Goal: Information Seeking & Learning: Learn about a topic

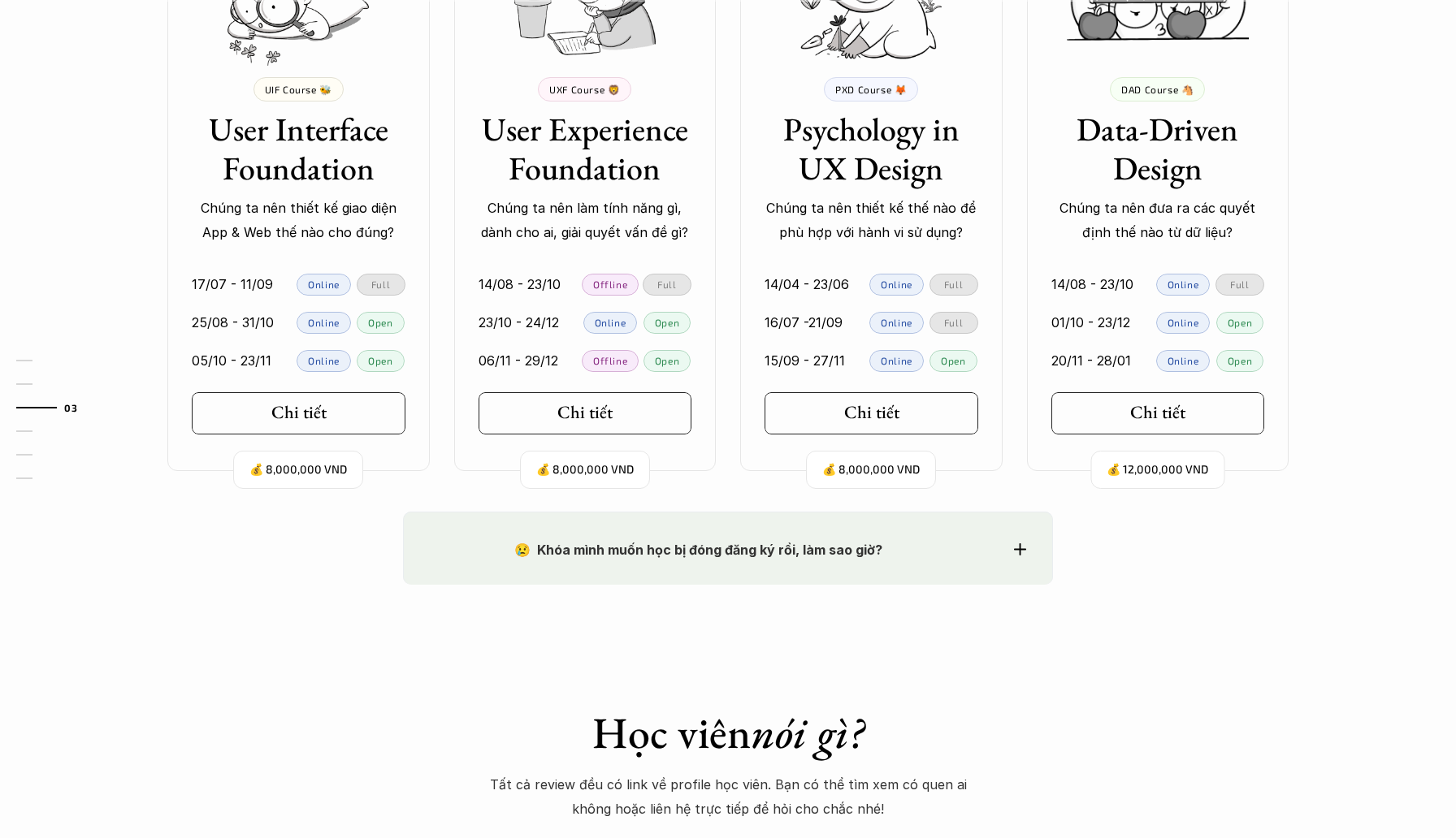
scroll to position [1739, 0]
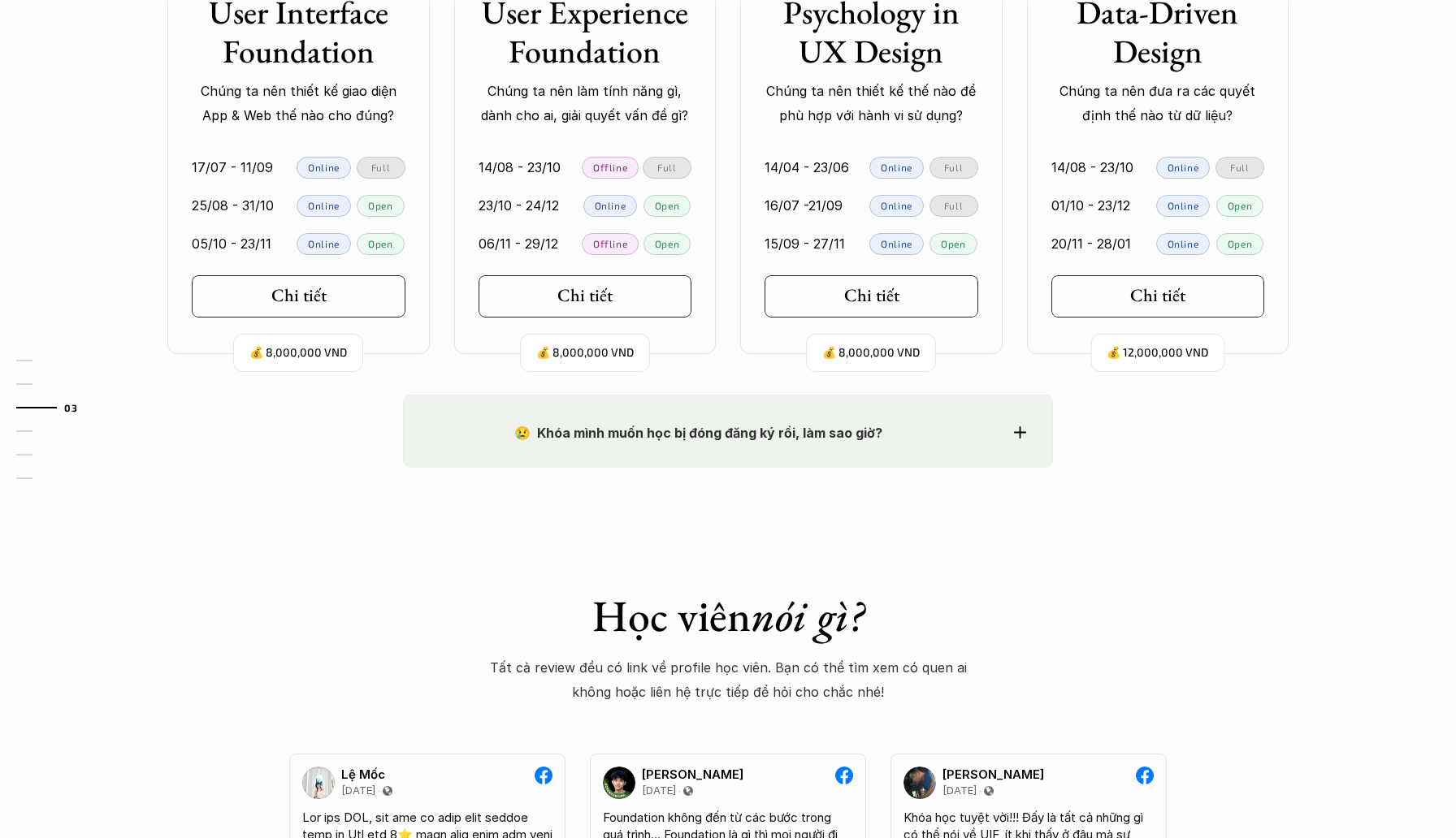
click at [1020, 434] on use at bounding box center [1020, 433] width 12 height 12
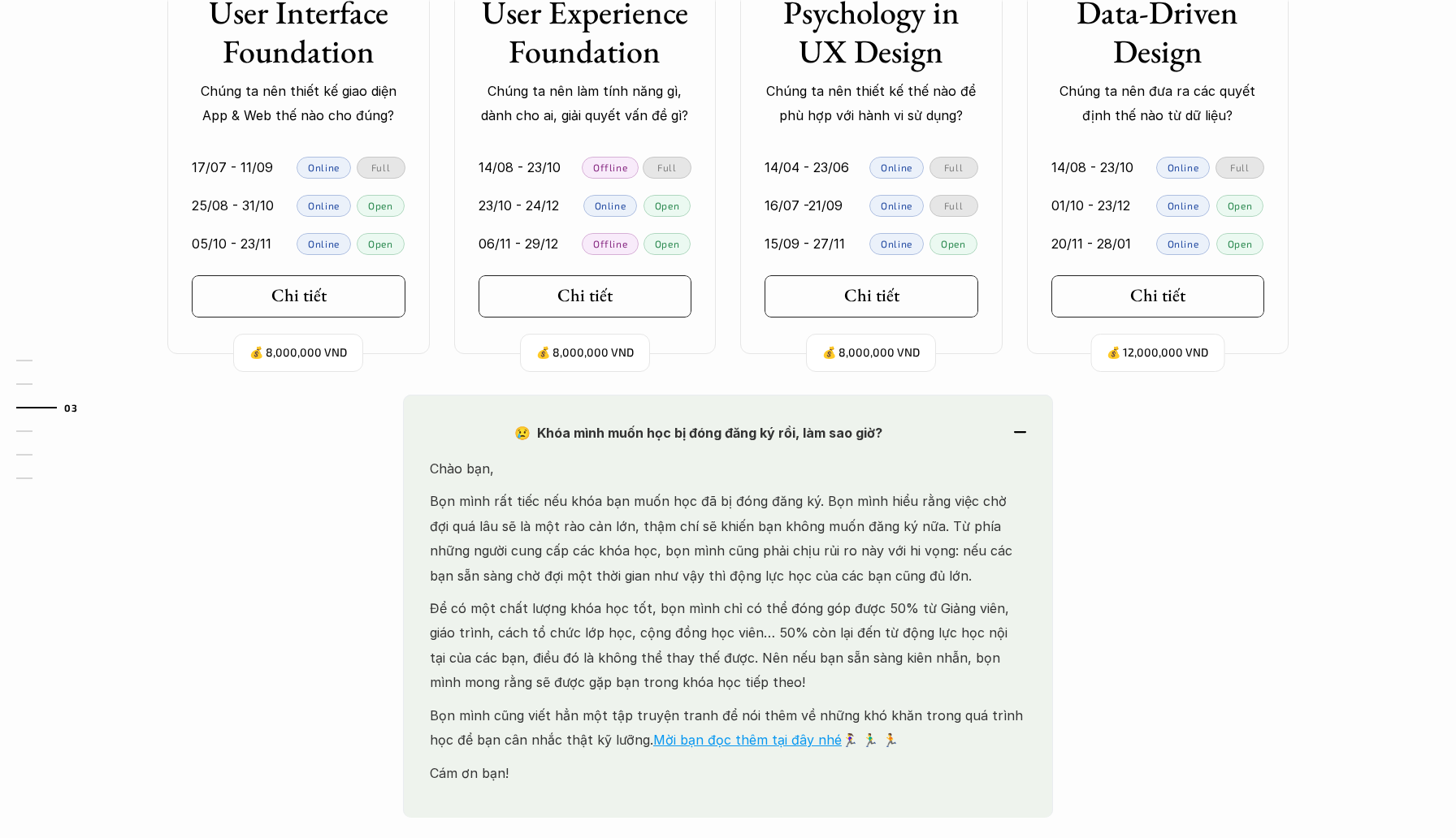
click at [1020, 434] on div "😢 Khóa mình muốn học bị đóng đăng ký rồi, làm sao giờ?" at bounding box center [728, 433] width 596 height 24
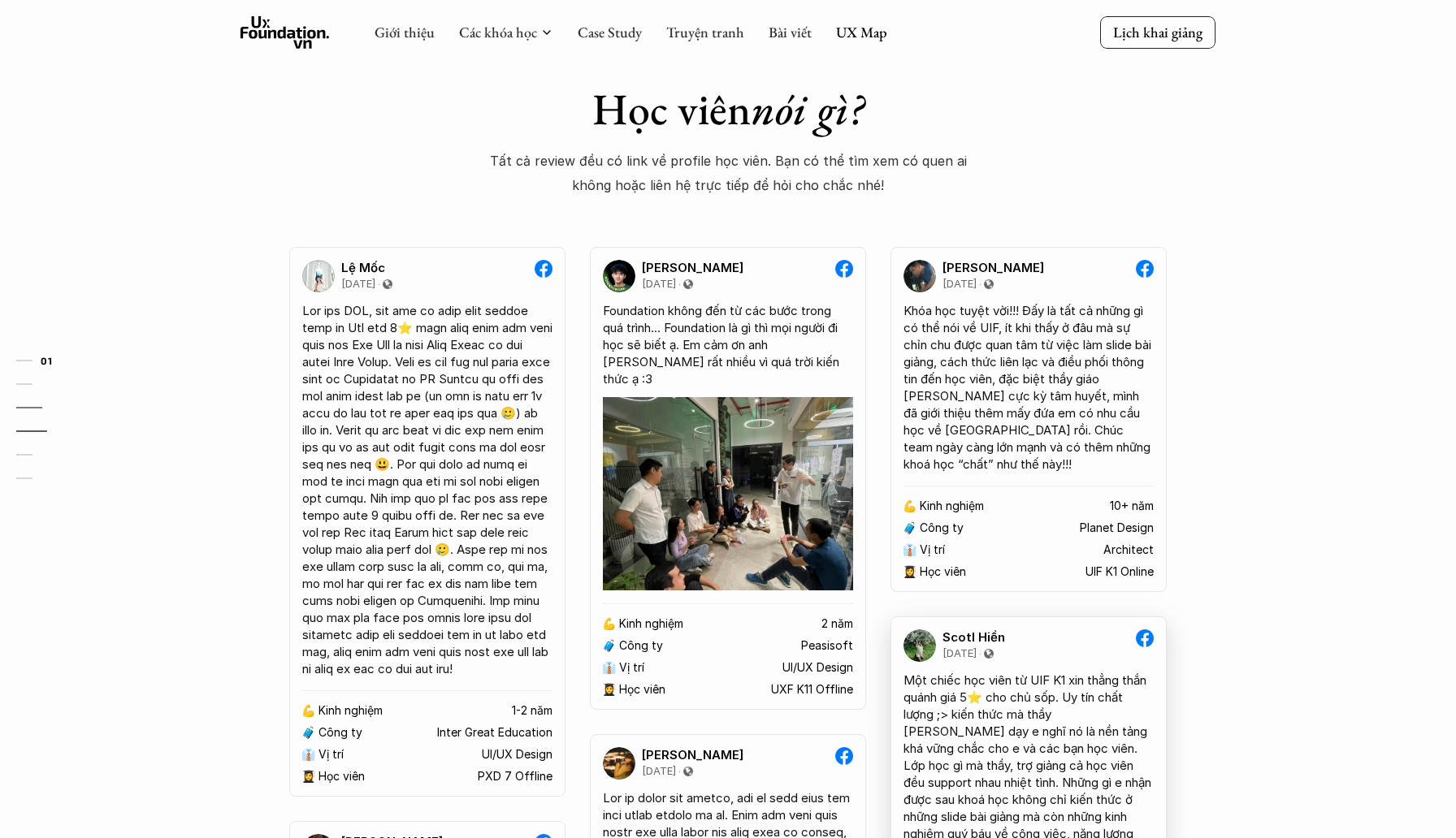
scroll to position [0, 0]
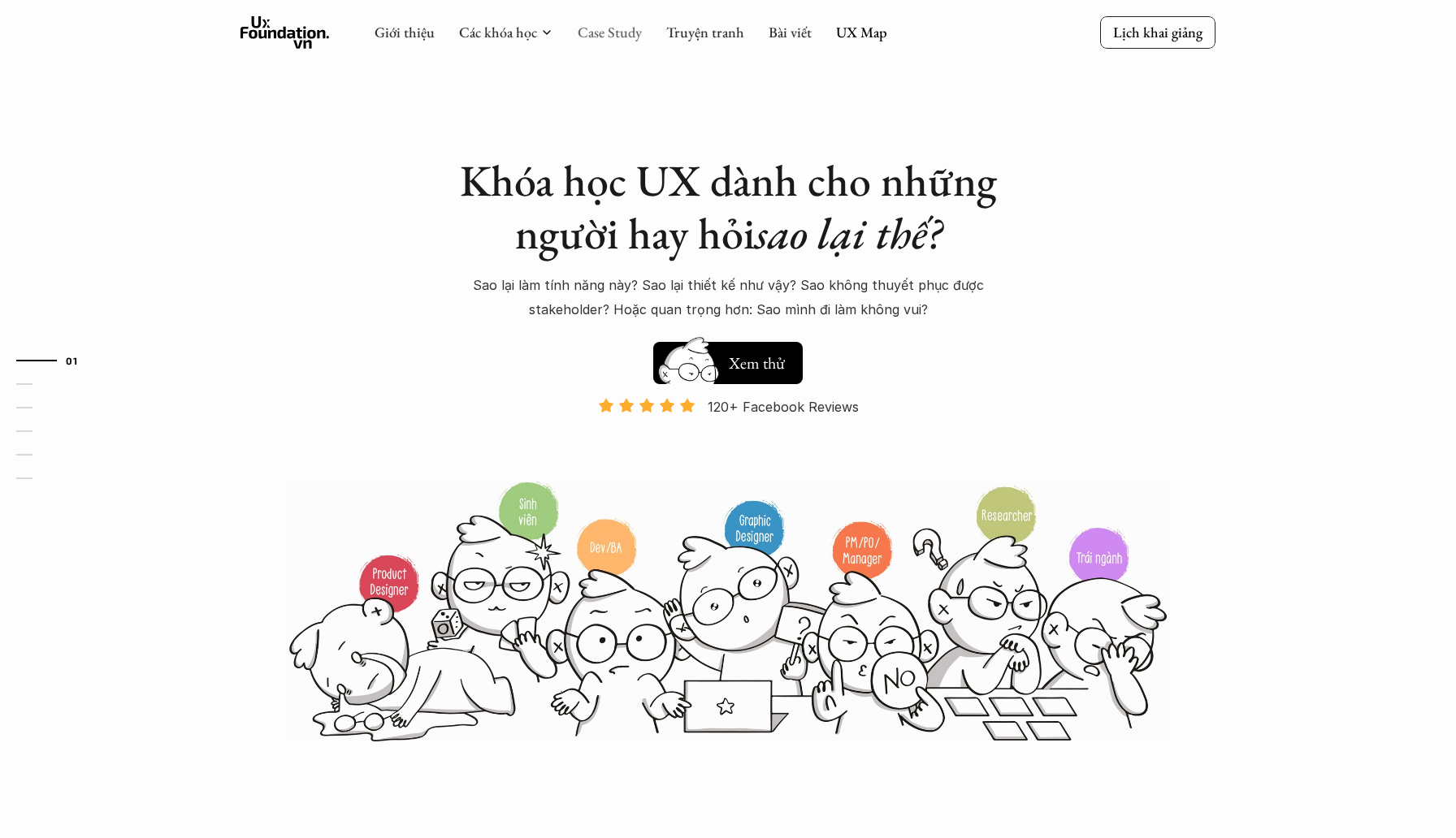
click at [588, 36] on link "Case Study" at bounding box center [610, 32] width 64 height 19
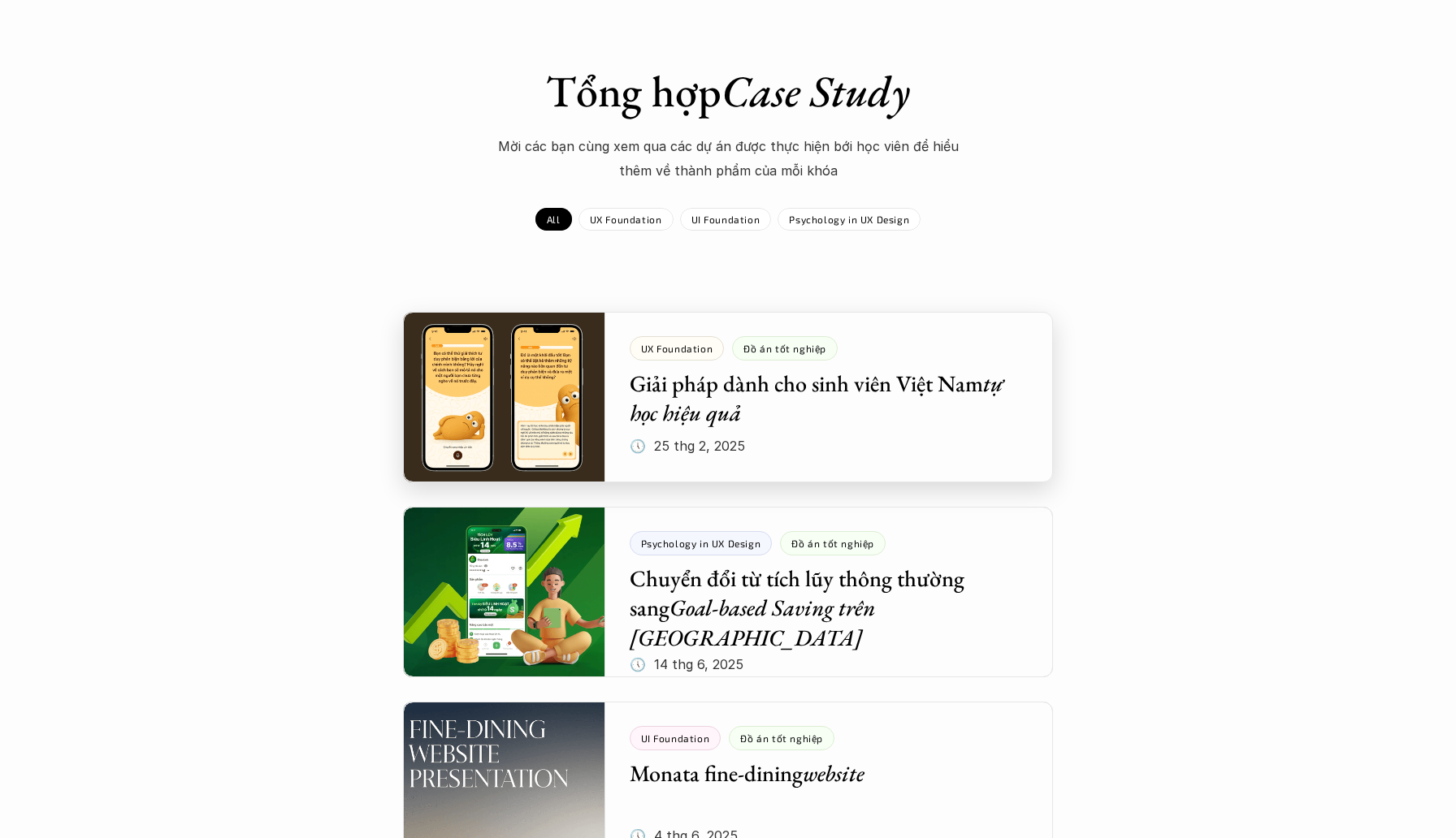
scroll to position [68, 0]
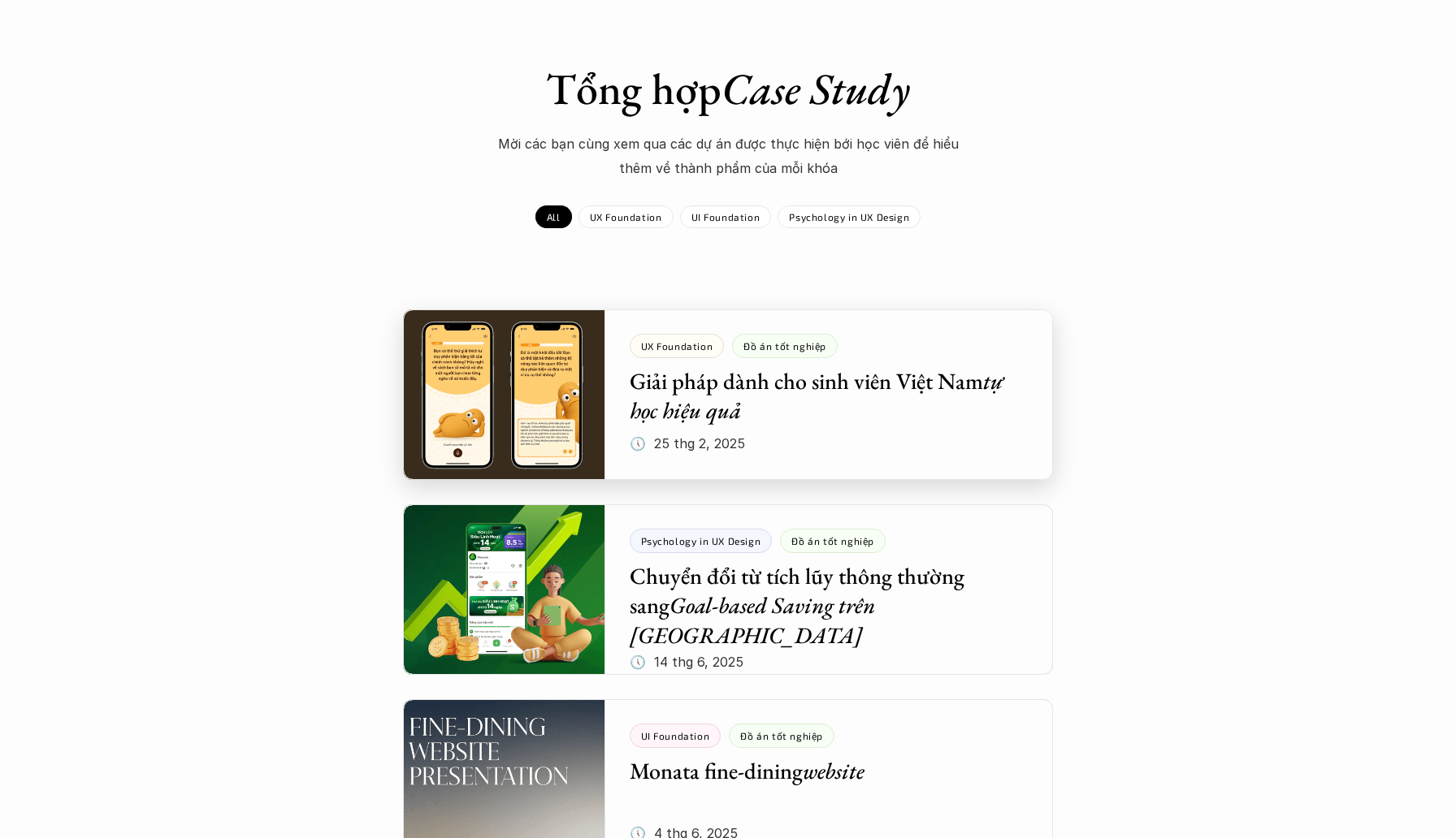
click at [790, 412] on div at bounding box center [728, 394] width 650 height 171
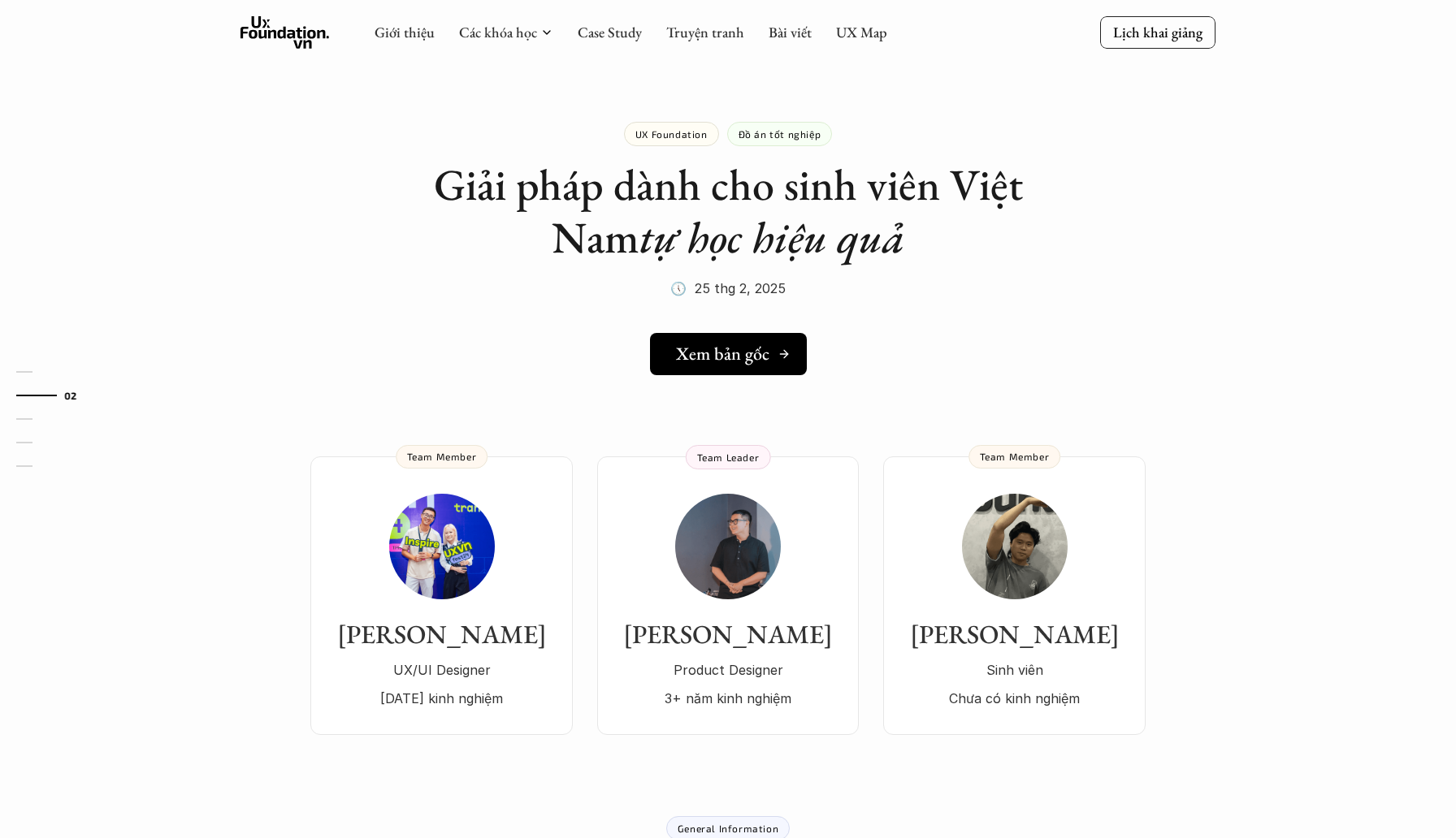
click at [709, 367] on link "Xem bản gốc" at bounding box center [728, 354] width 157 height 42
click at [850, 32] on link "UX Map" at bounding box center [862, 32] width 52 height 19
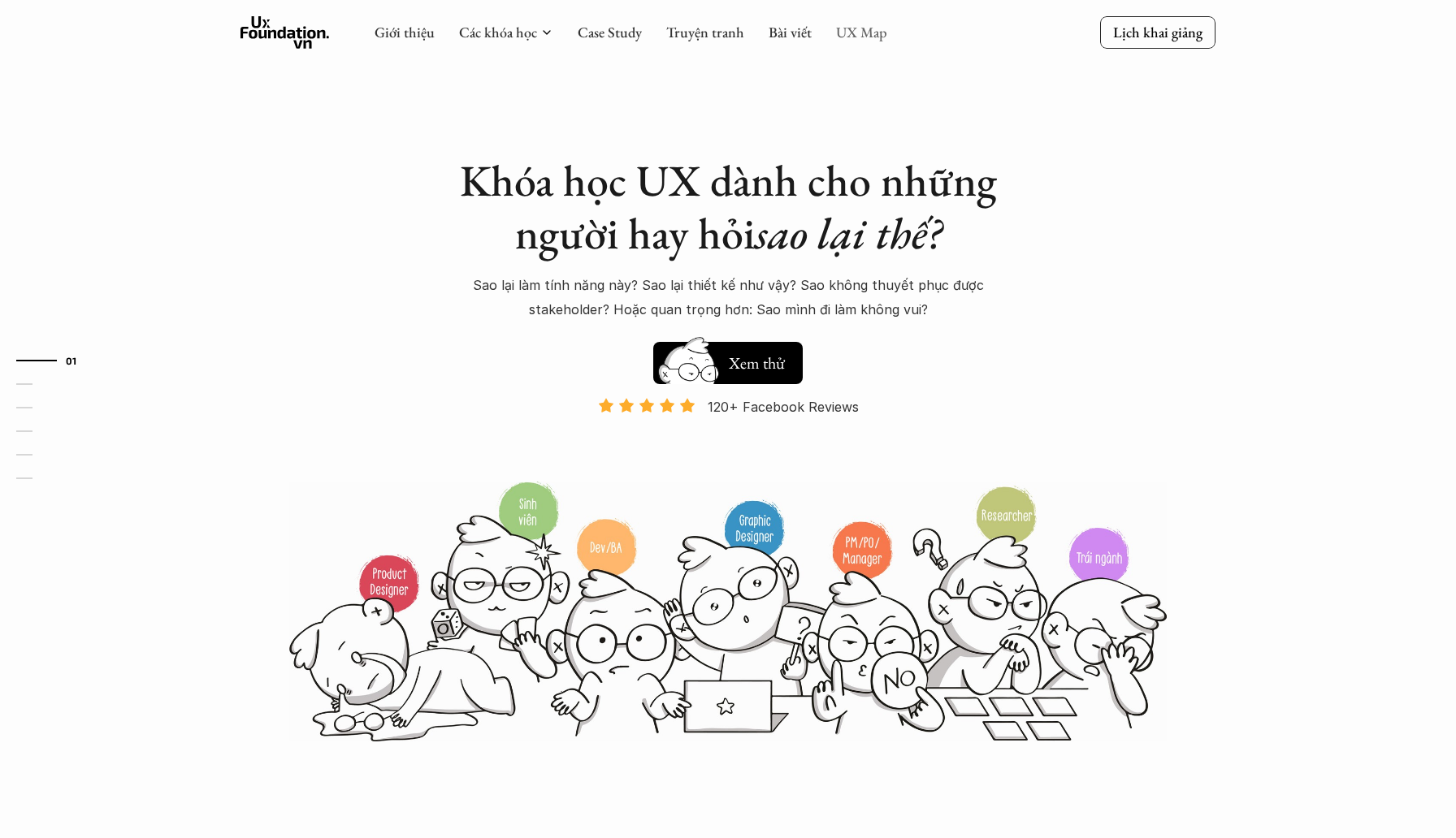
click at [863, 29] on link "UX Map" at bounding box center [862, 32] width 52 height 19
click at [870, 31] on link "UX Map" at bounding box center [862, 32] width 52 height 19
click at [785, 39] on link "Bài viết" at bounding box center [790, 32] width 43 height 19
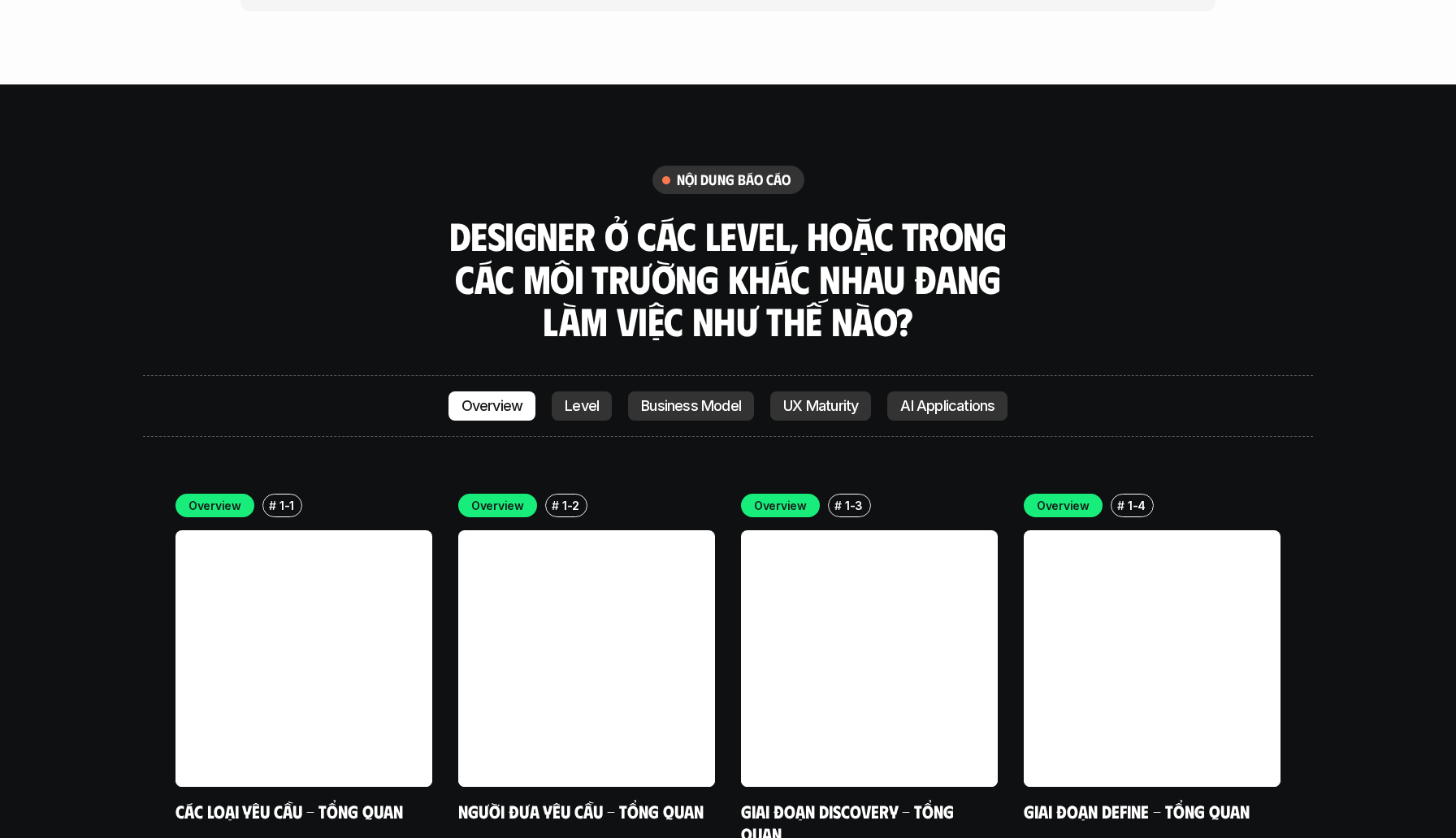
scroll to position [4521, 0]
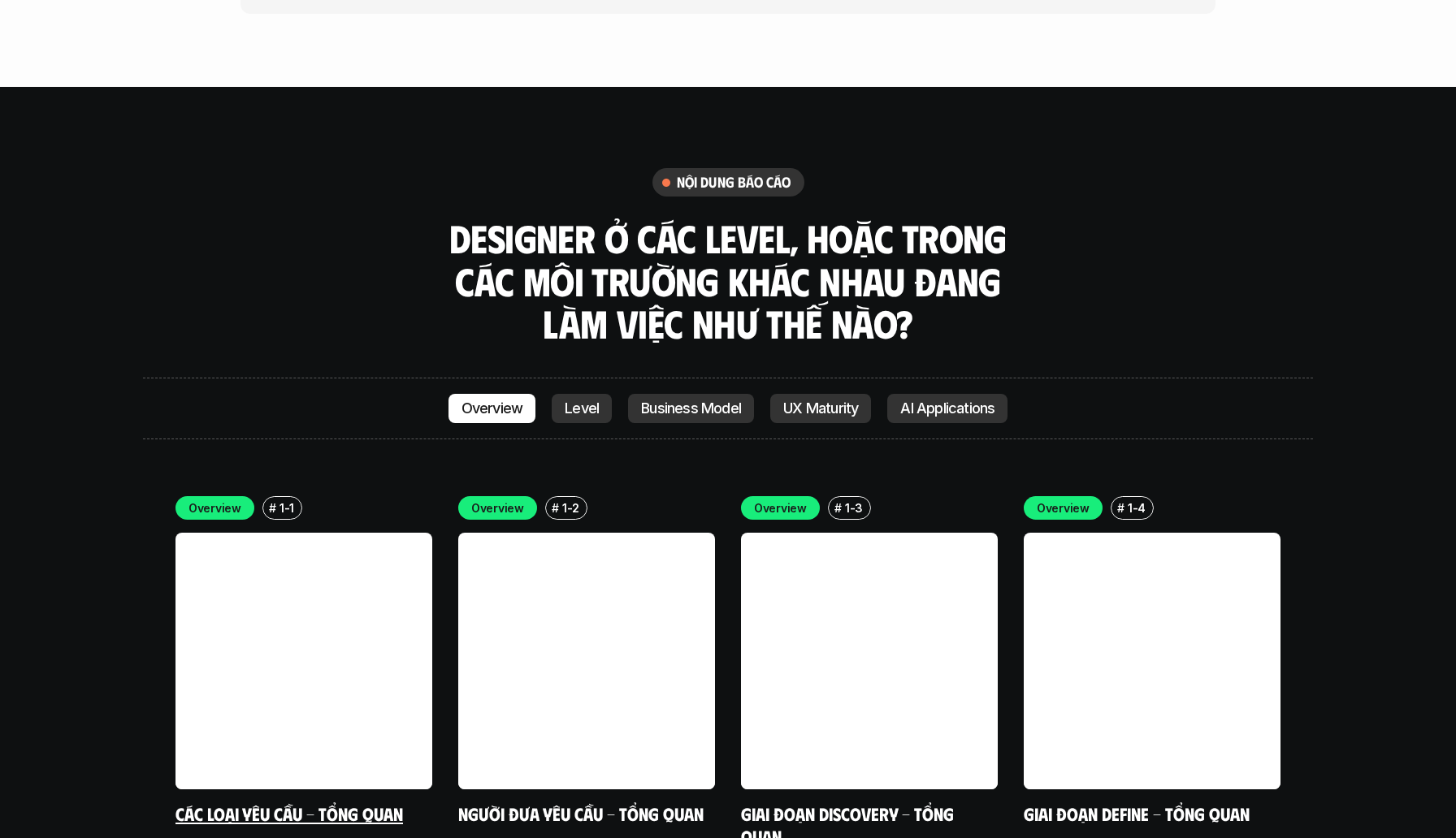
click at [255, 532] on link at bounding box center [303, 660] width 257 height 257
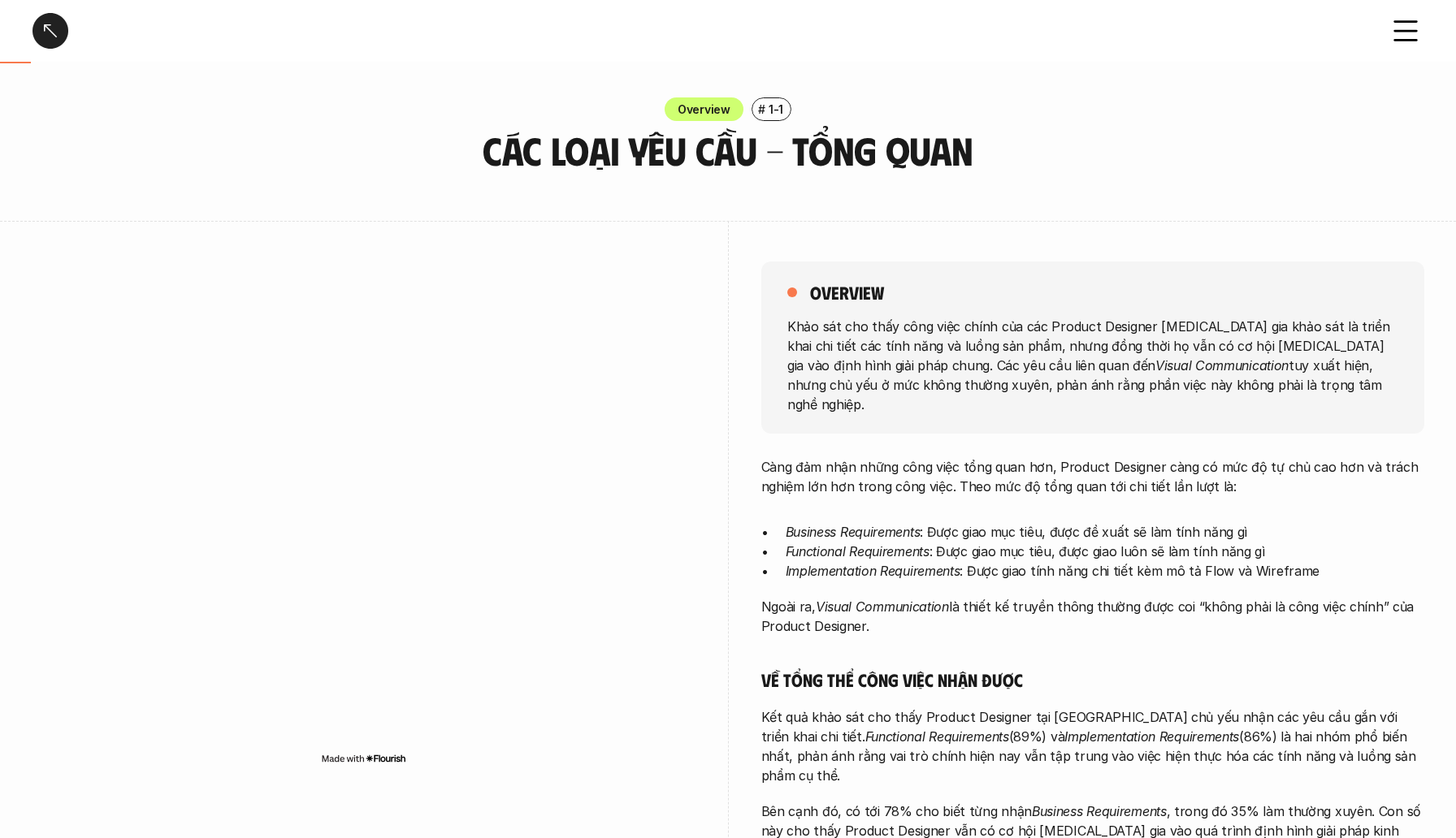
click at [309, 154] on div "Overview # 1-1 Các loại yêu cầu - Tổng quan" at bounding box center [728, 135] width 1456 height 75
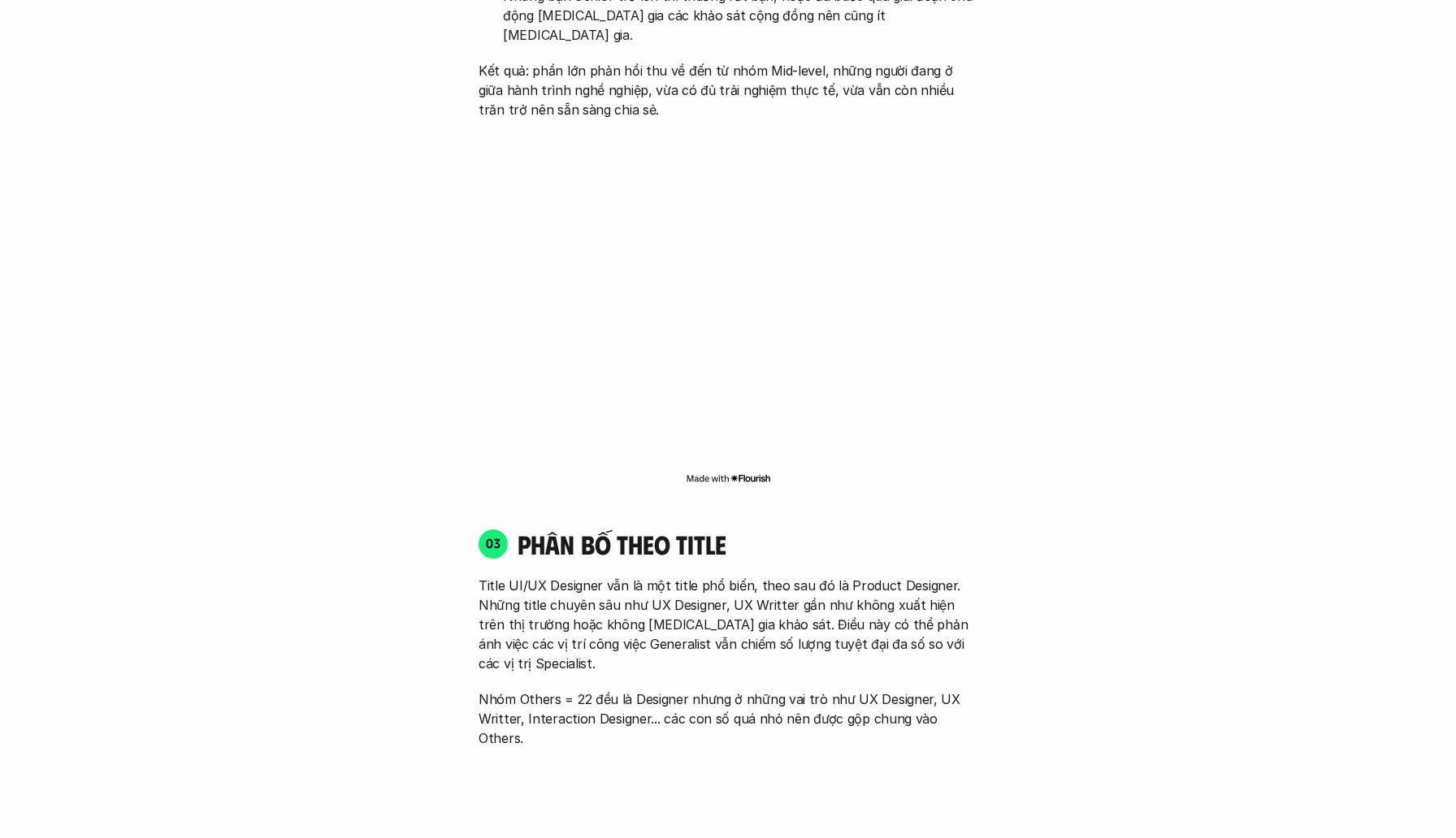
scroll to position [2048, 0]
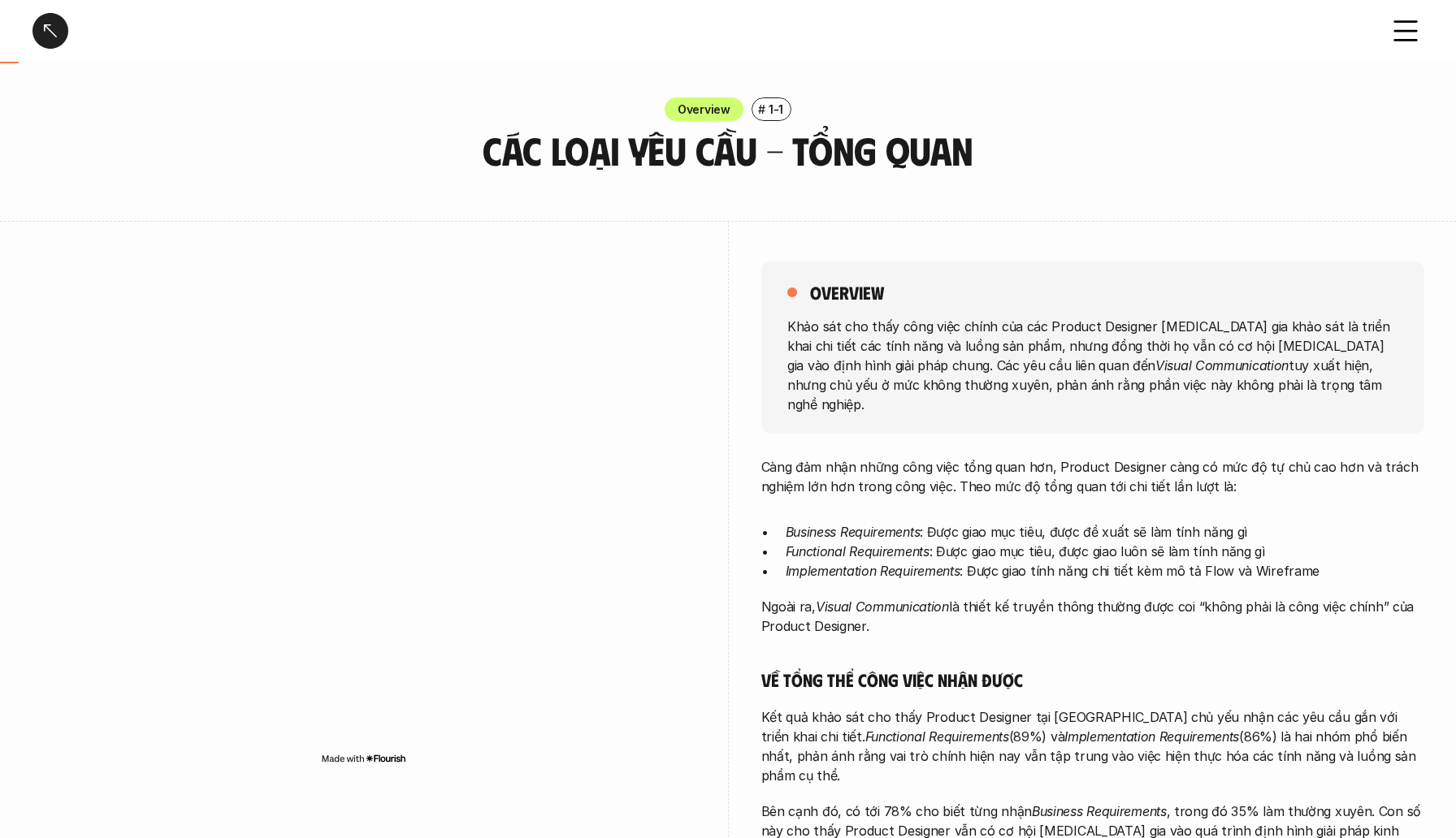
click at [58, 27] on div at bounding box center [51, 31] width 36 height 36
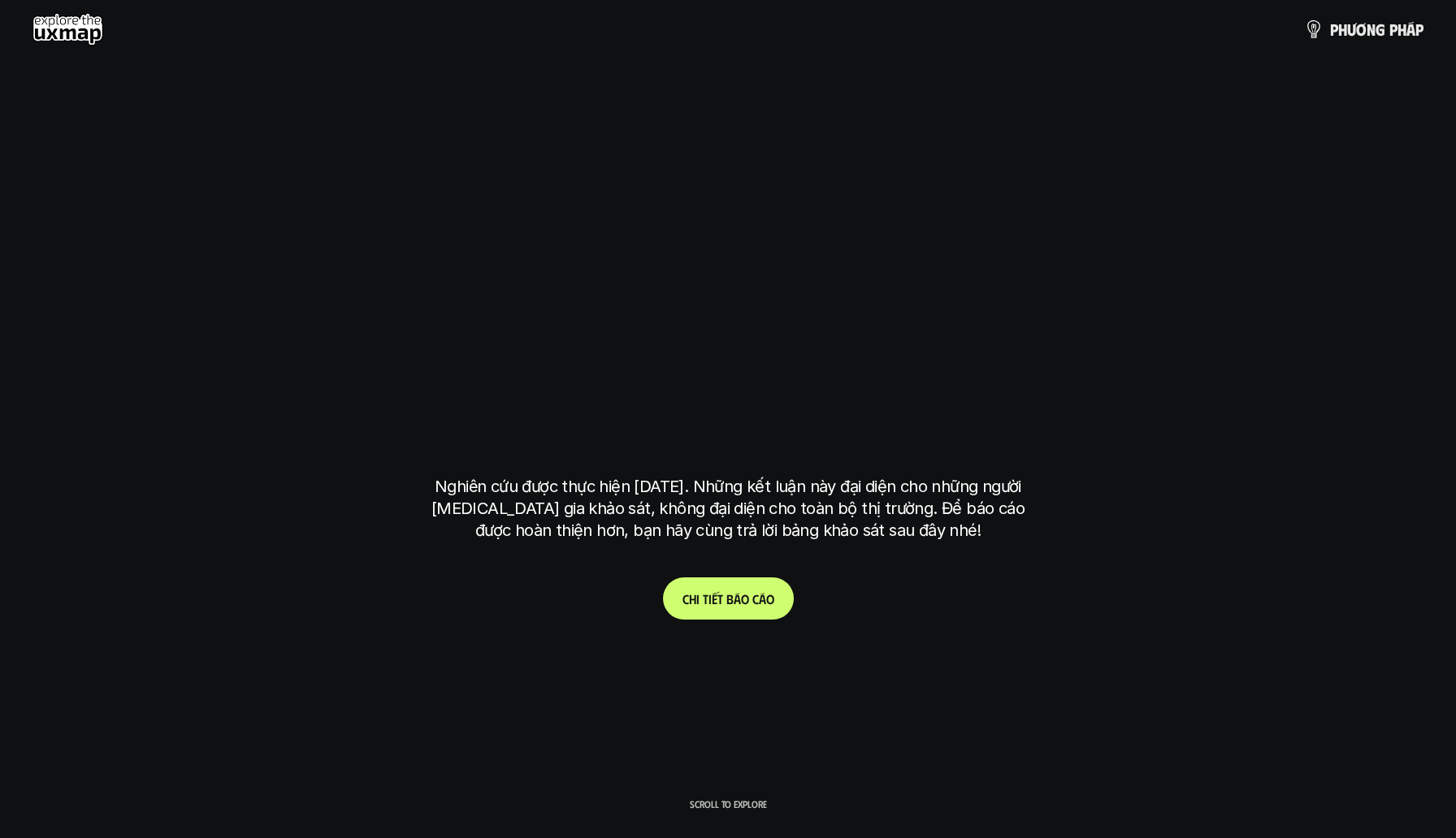
scroll to position [4830, 0]
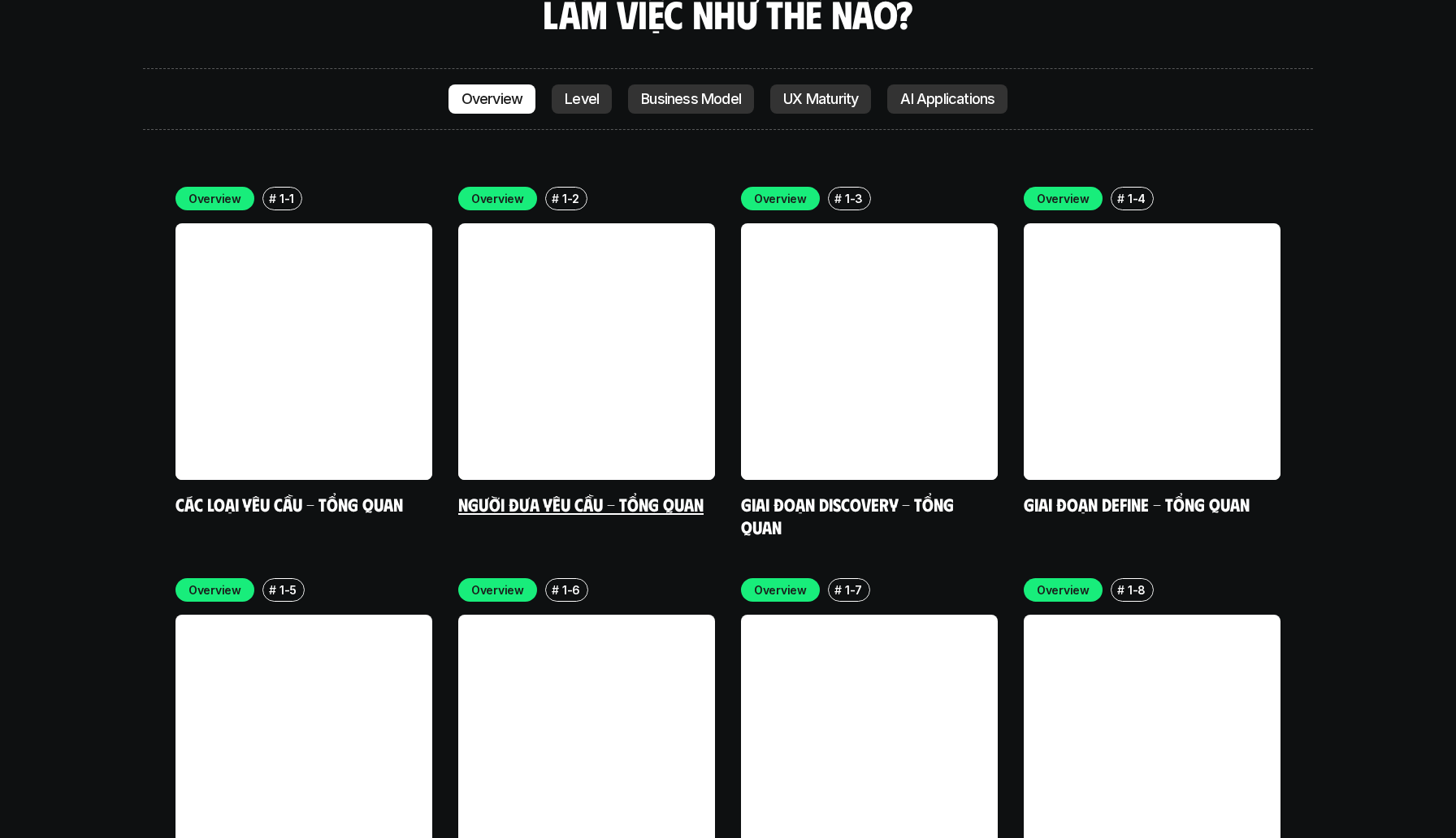
click at [564, 323] on link at bounding box center [586, 351] width 257 height 257
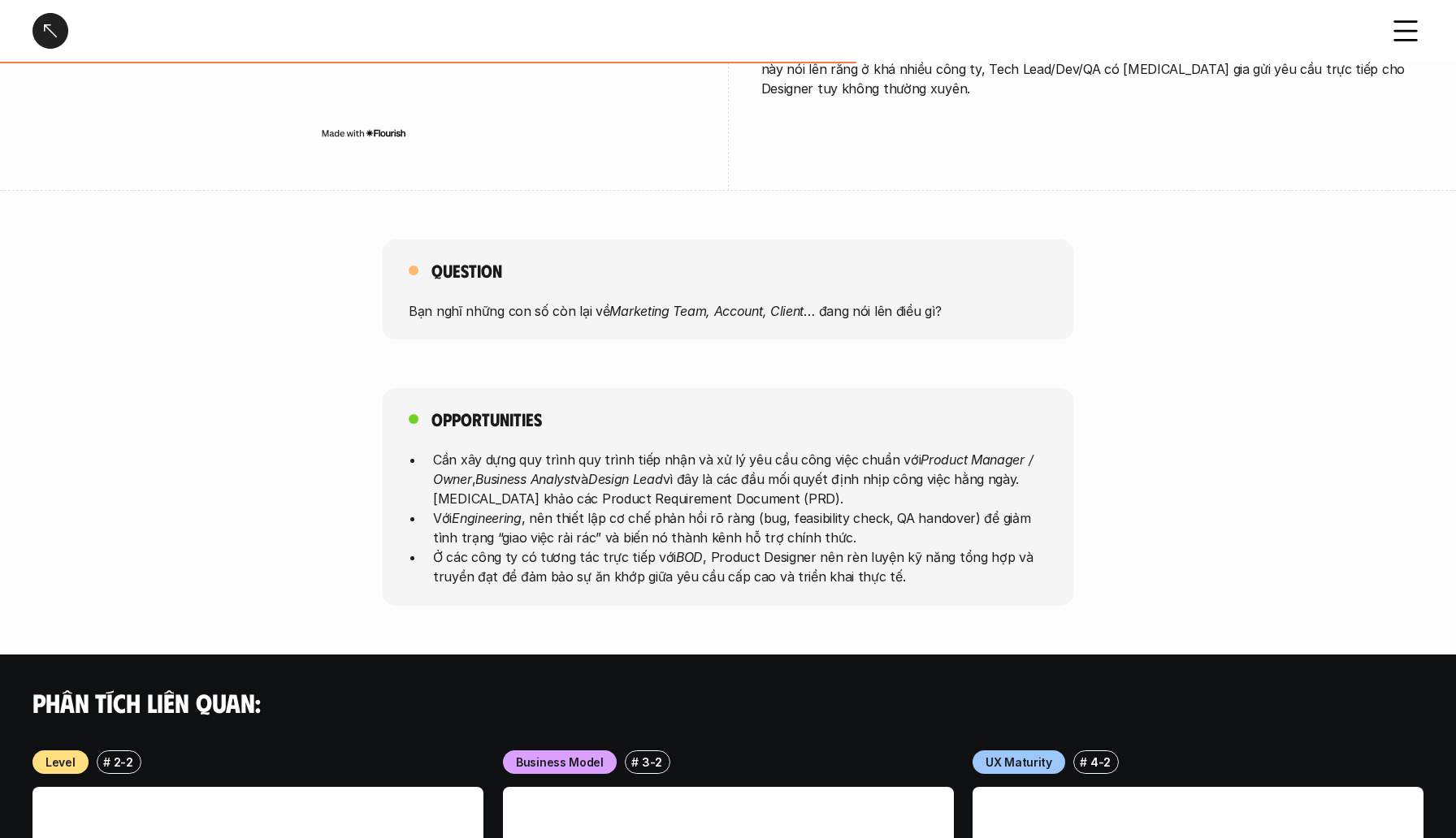
scroll to position [638, 0]
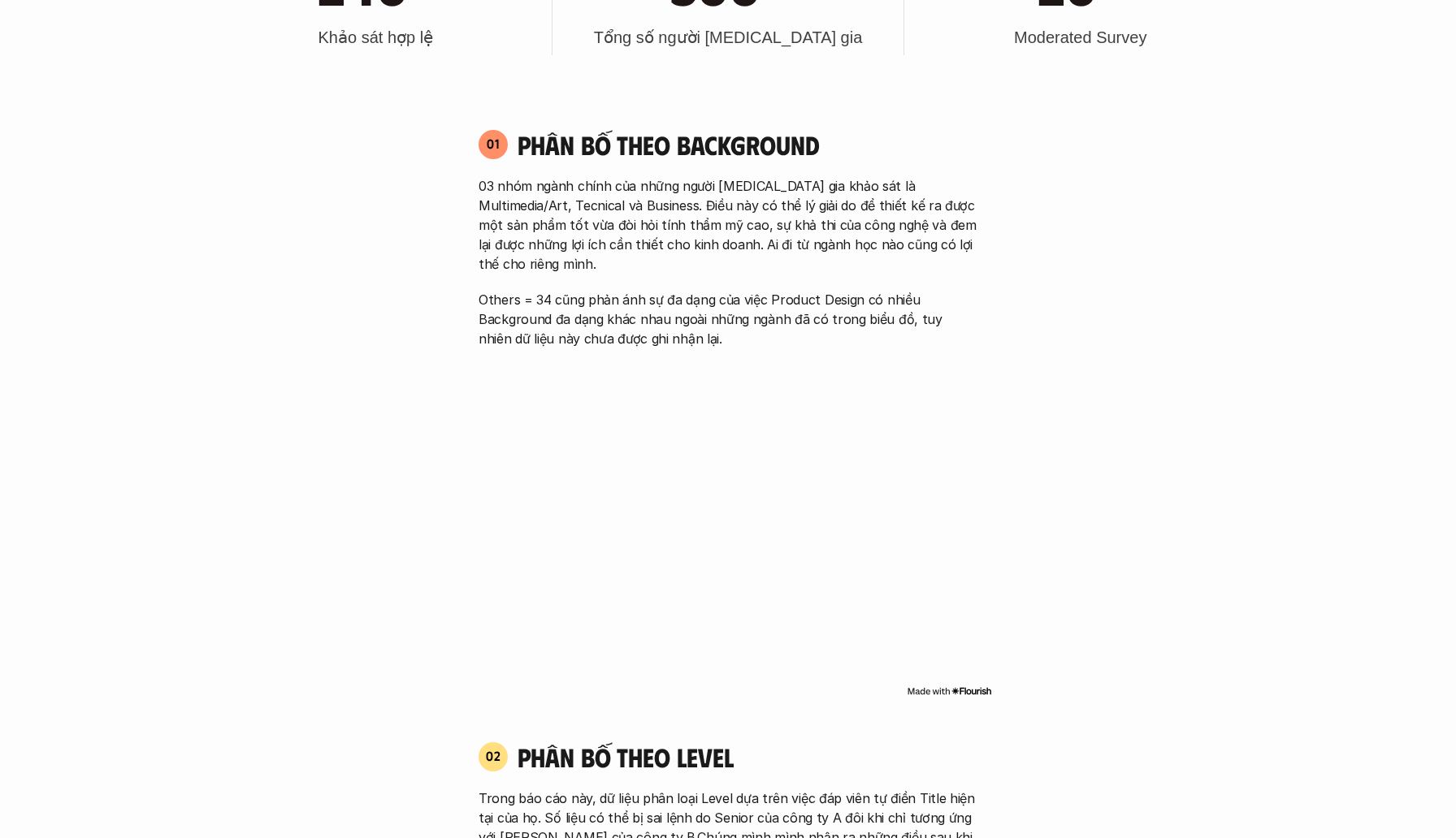
scroll to position [4830, 0]
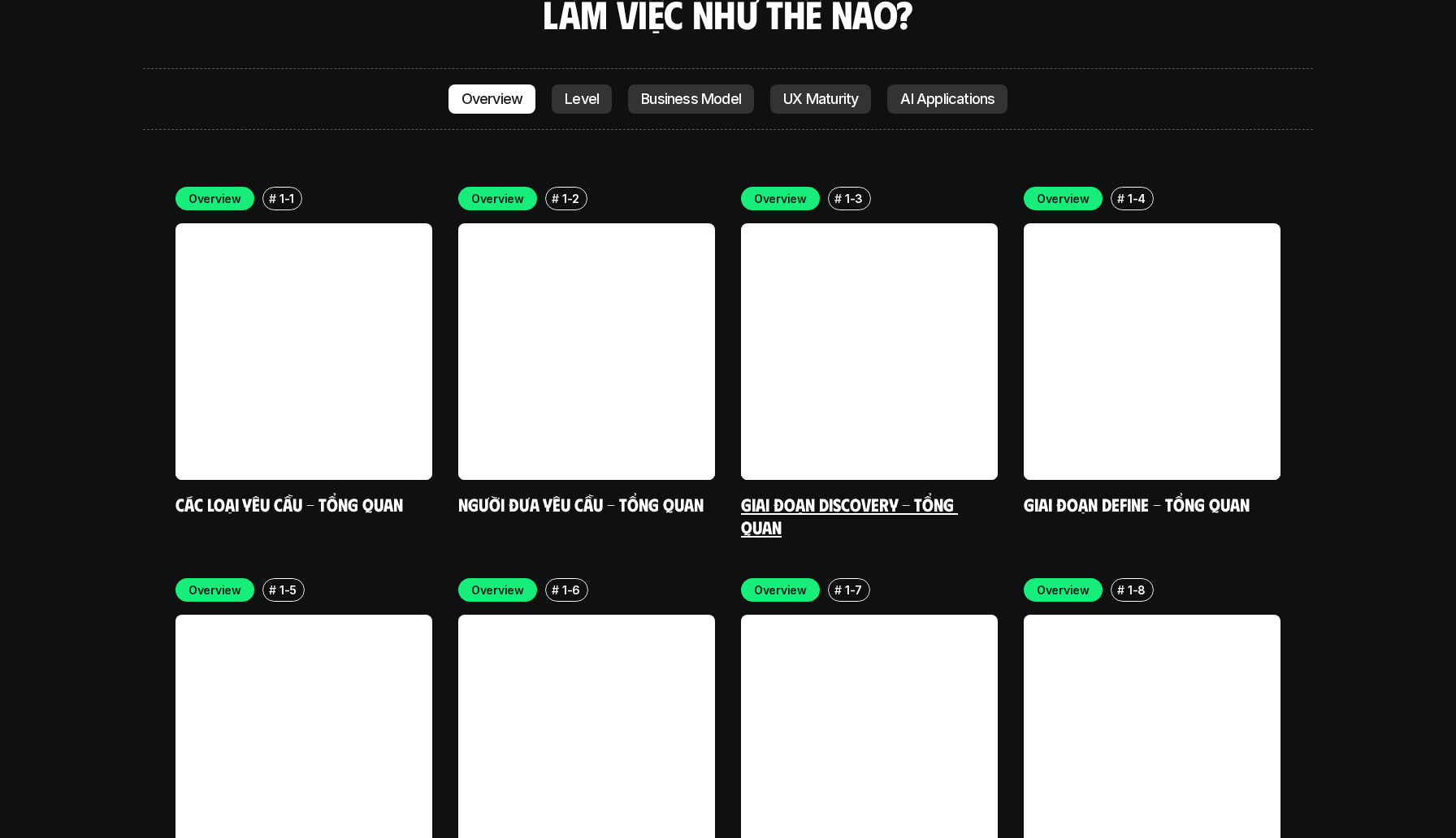
click at [824, 277] on link at bounding box center [869, 351] width 257 height 257
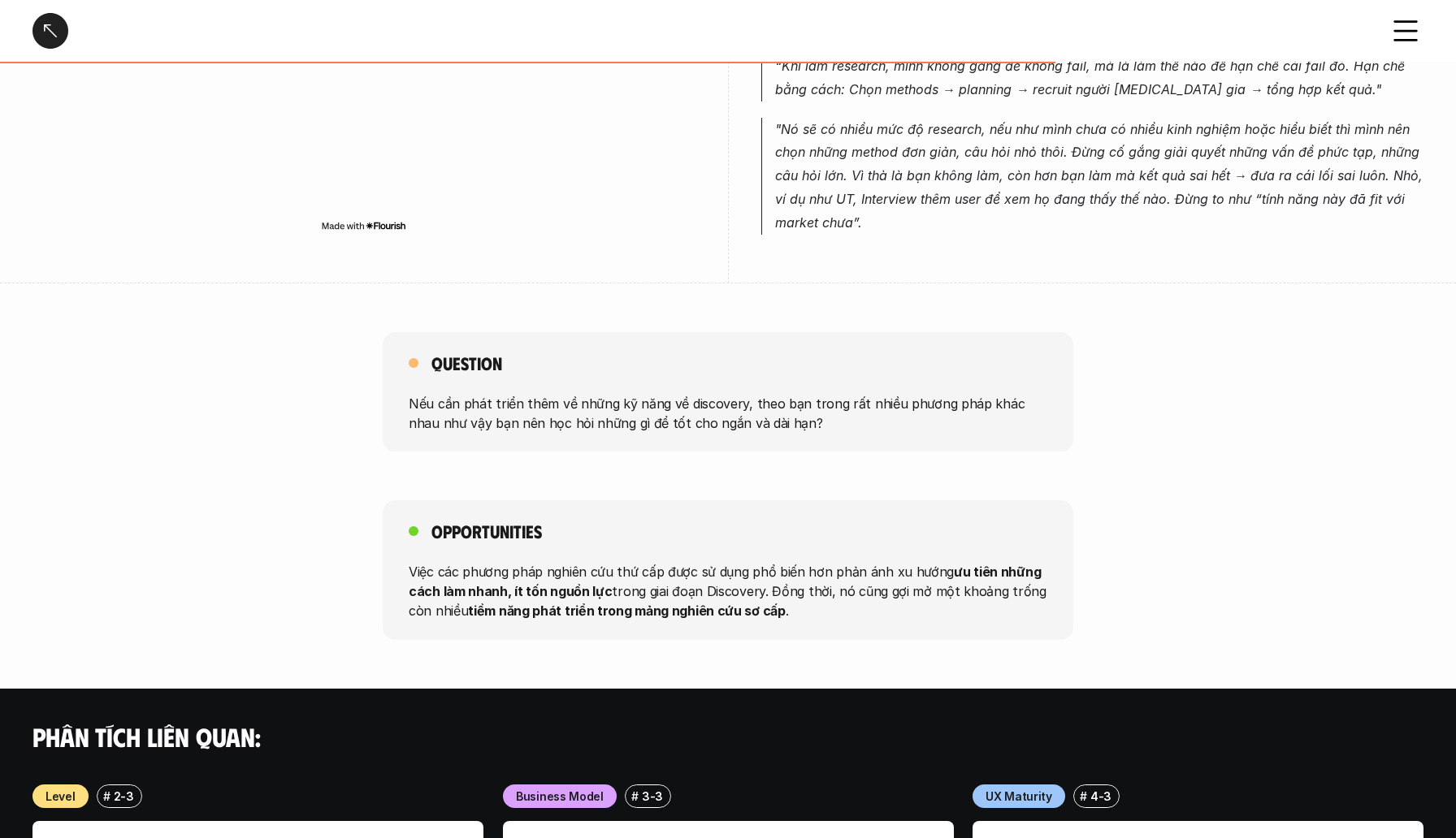
scroll to position [1302, 0]
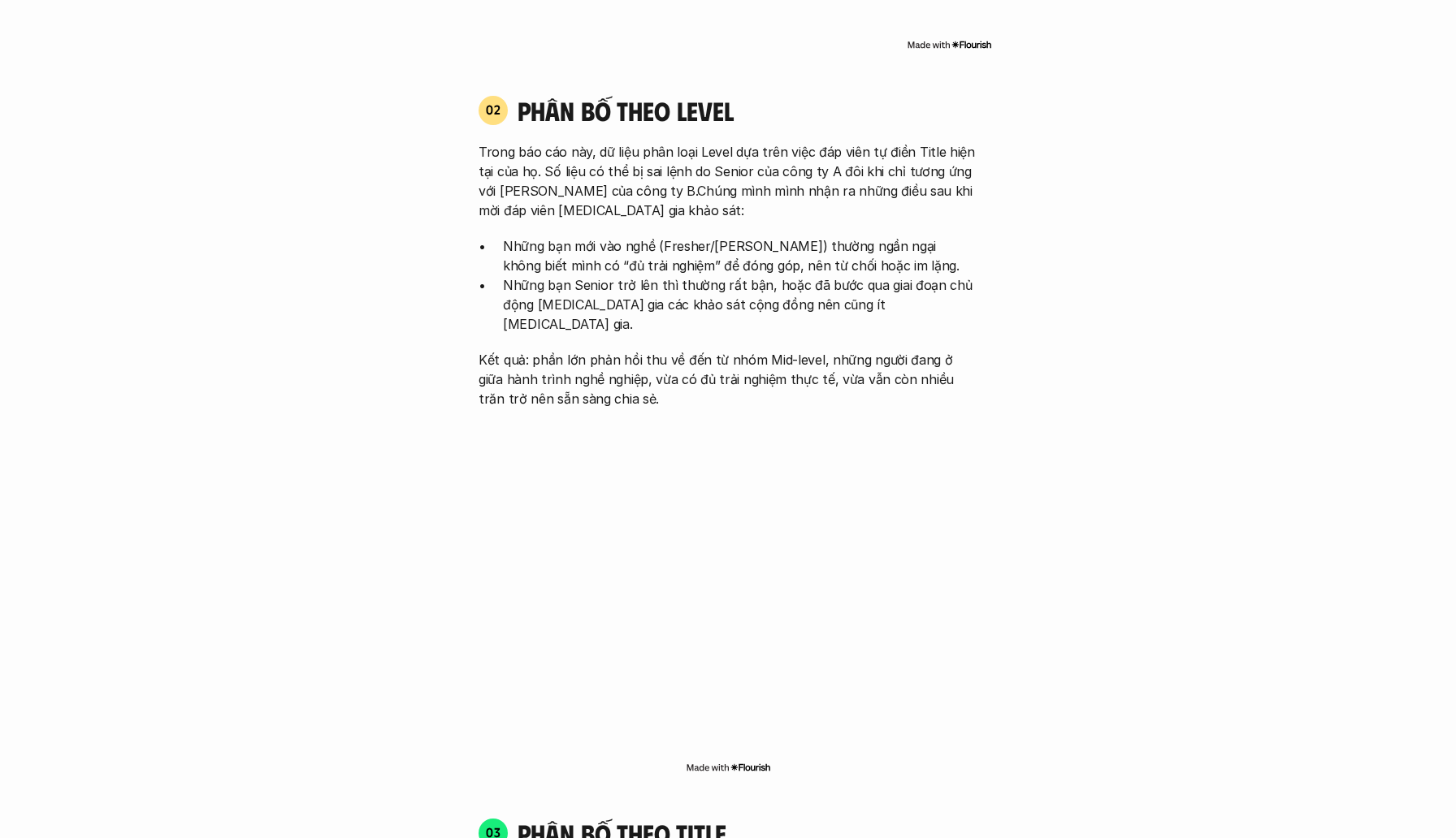
scroll to position [4830, 0]
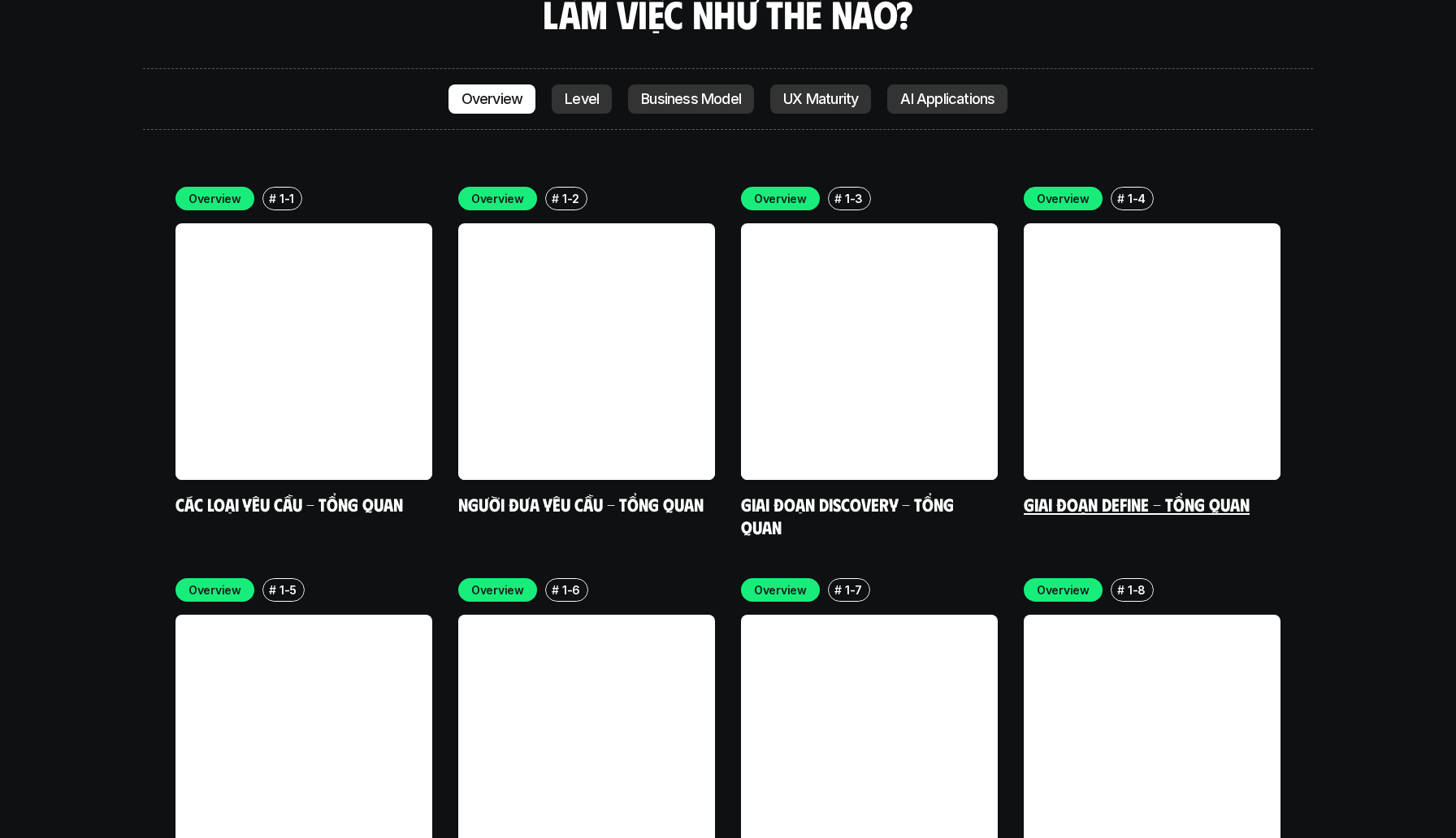
click at [1179, 224] on link at bounding box center [1152, 351] width 257 height 257
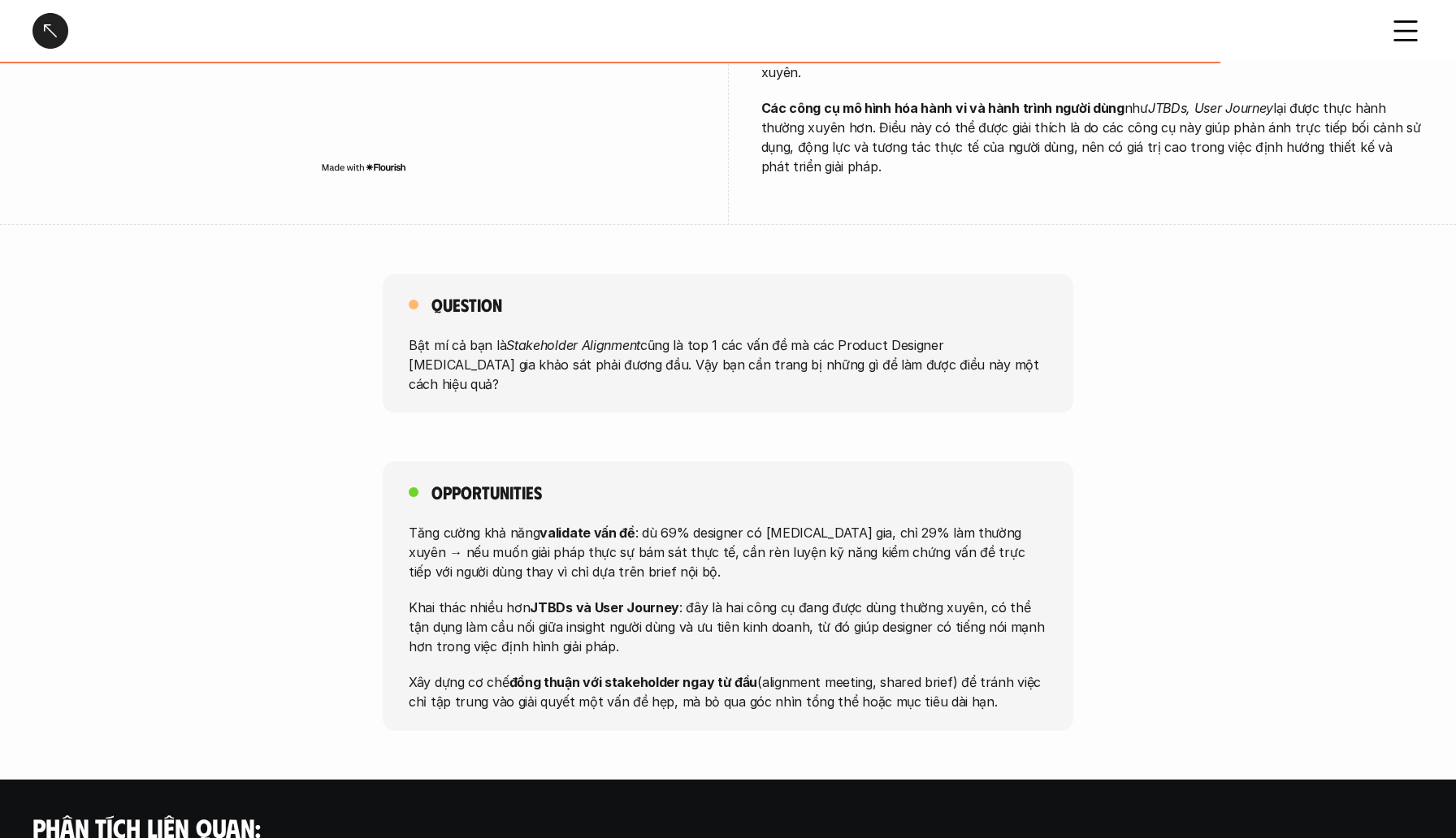
scroll to position [1486, 0]
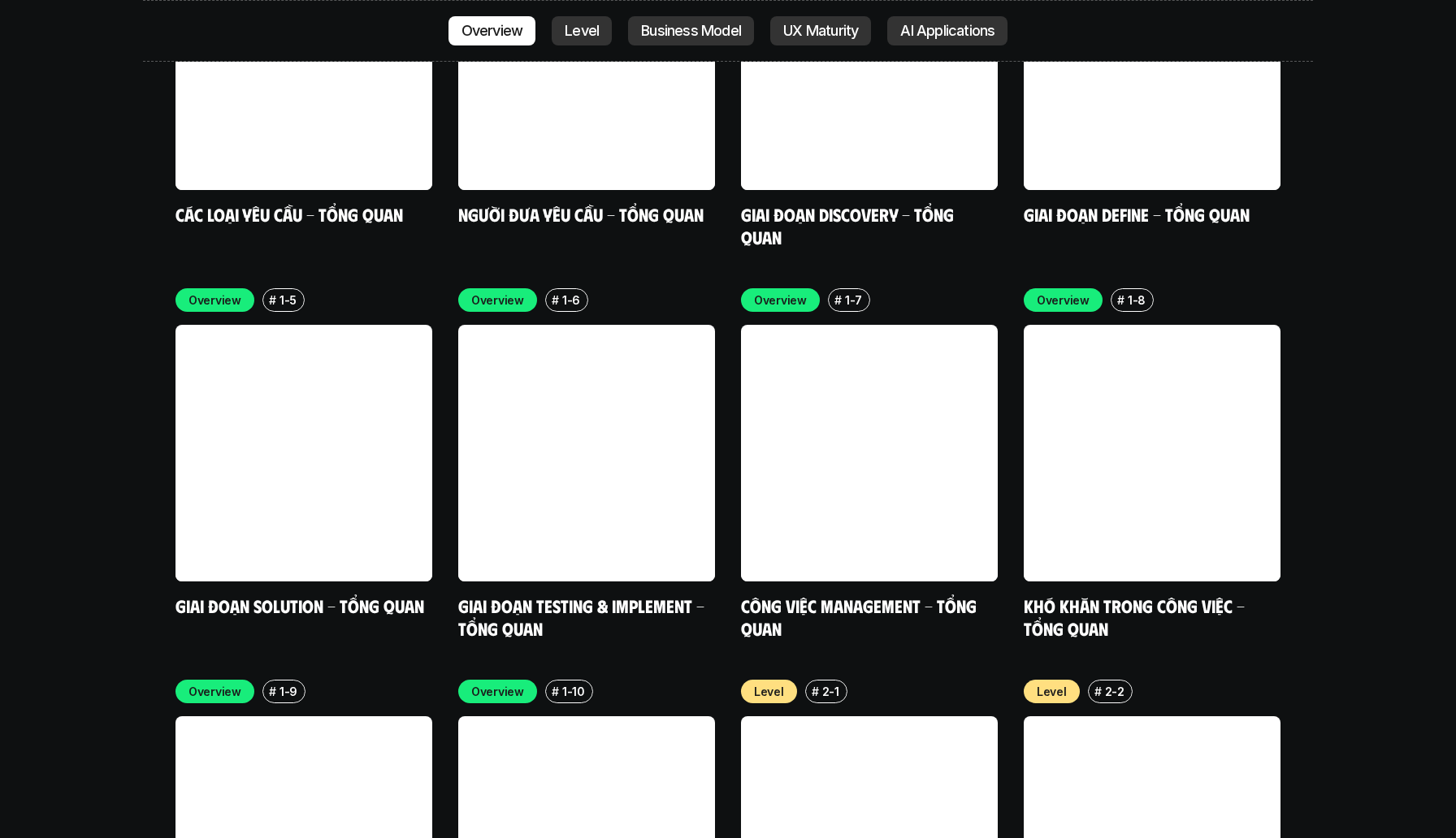
scroll to position [5121, 0]
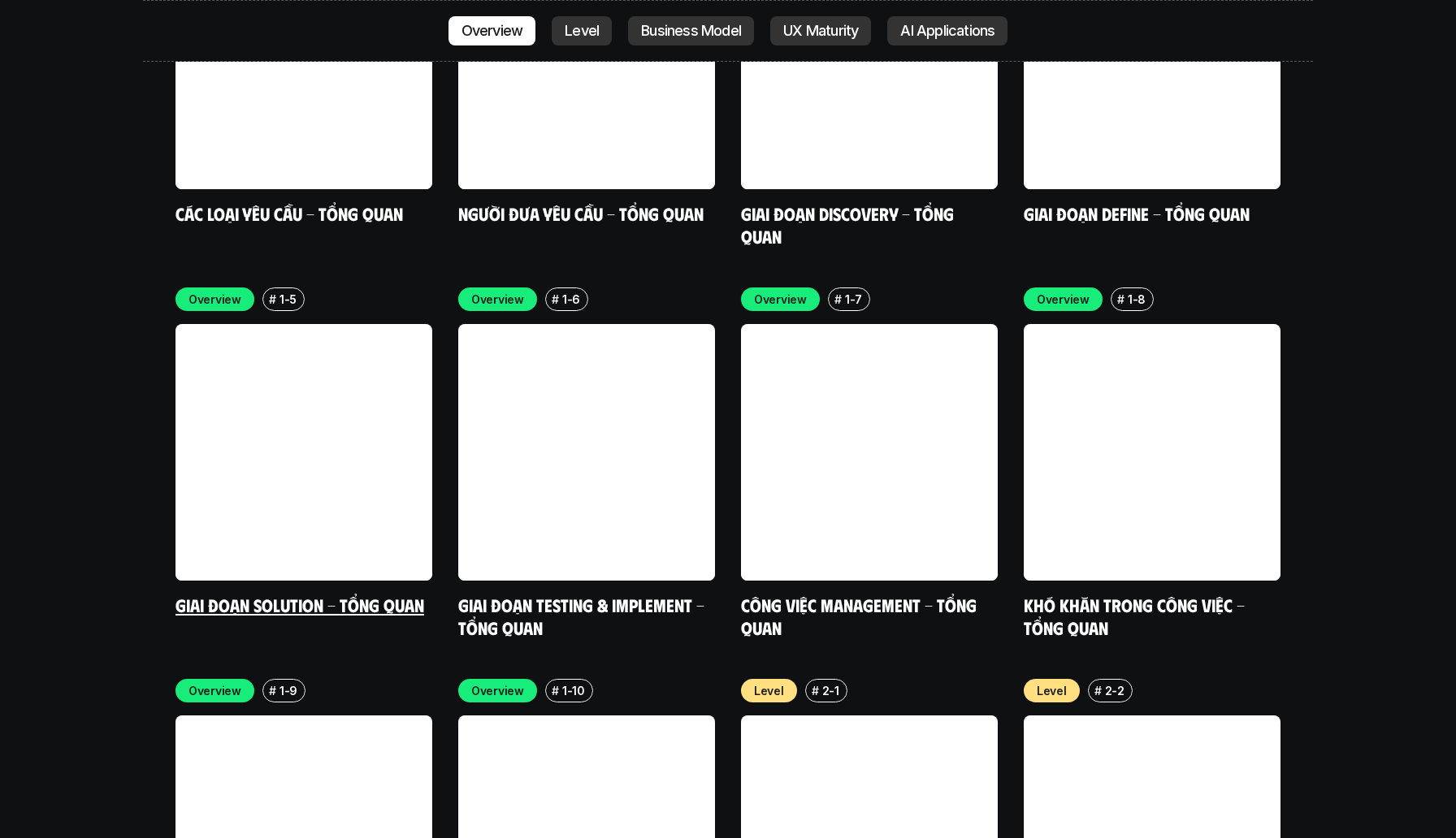
click at [295, 364] on link at bounding box center [303, 452] width 257 height 257
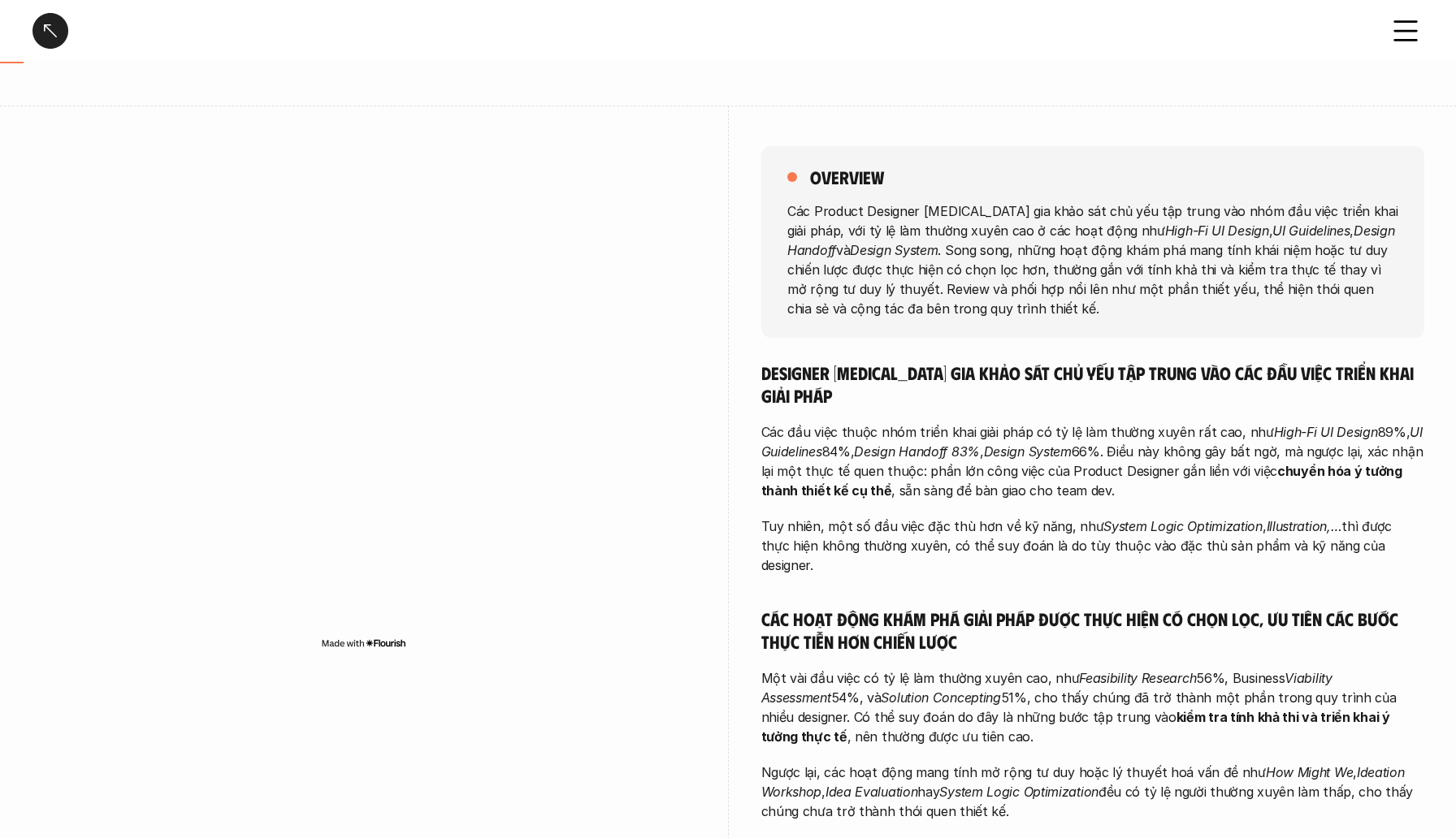
scroll to position [128, 0]
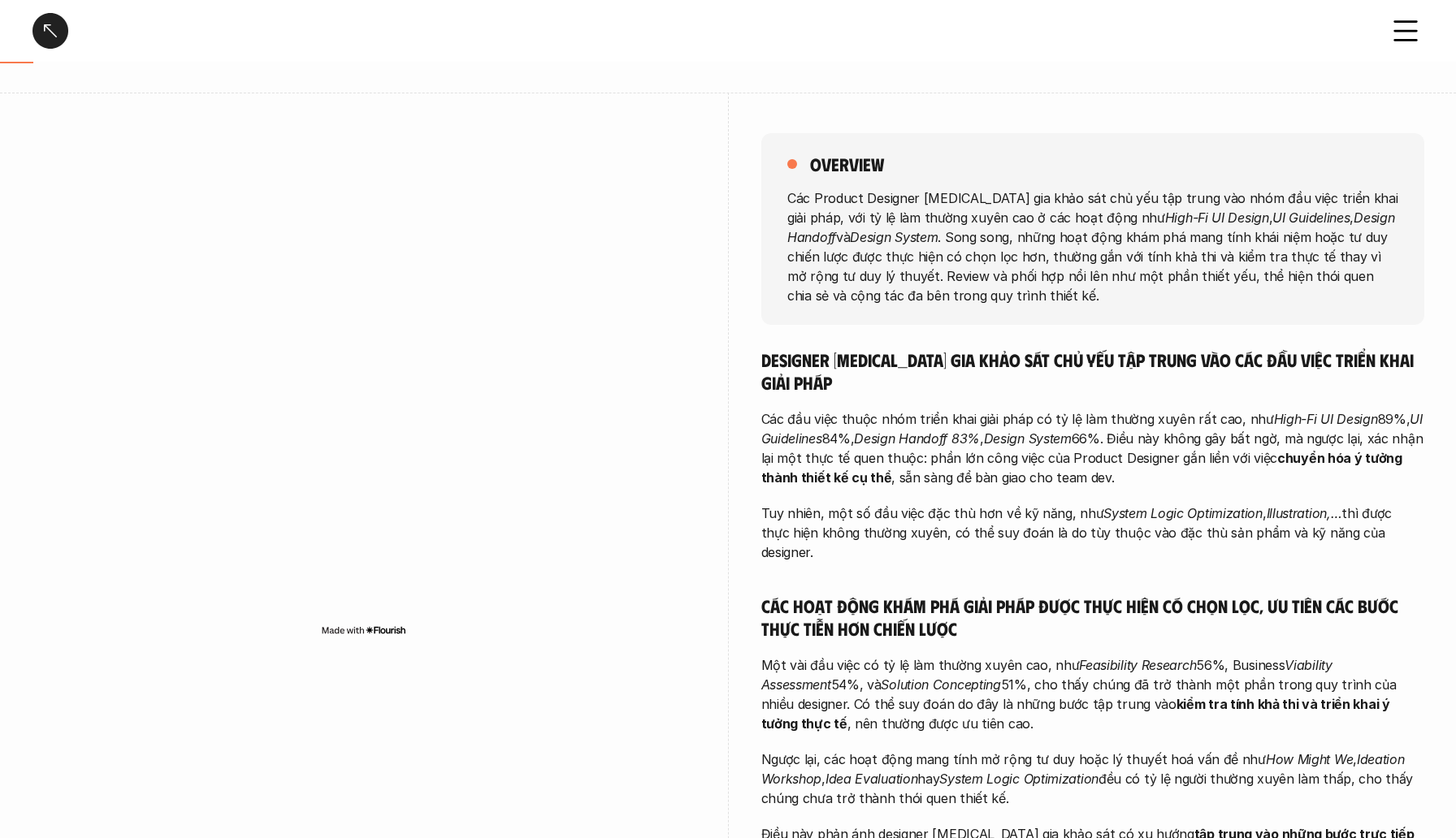
click at [1018, 115] on div "overview Các Product Designer [MEDICAL_DATA] gia khảo sát chủ yếu tập trung vào…" at bounding box center [1093, 624] width 663 height 1063
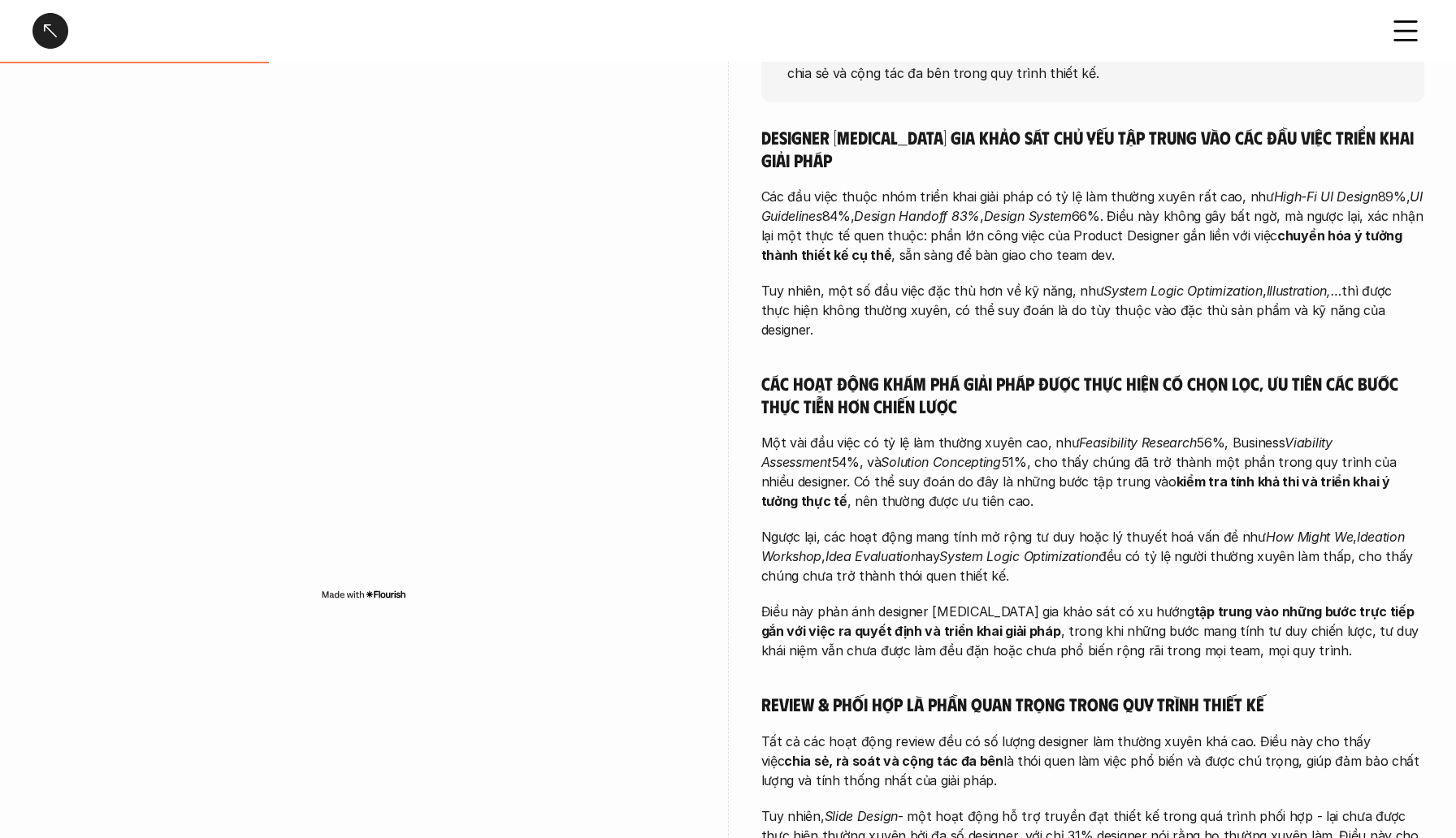
scroll to position [349, 0]
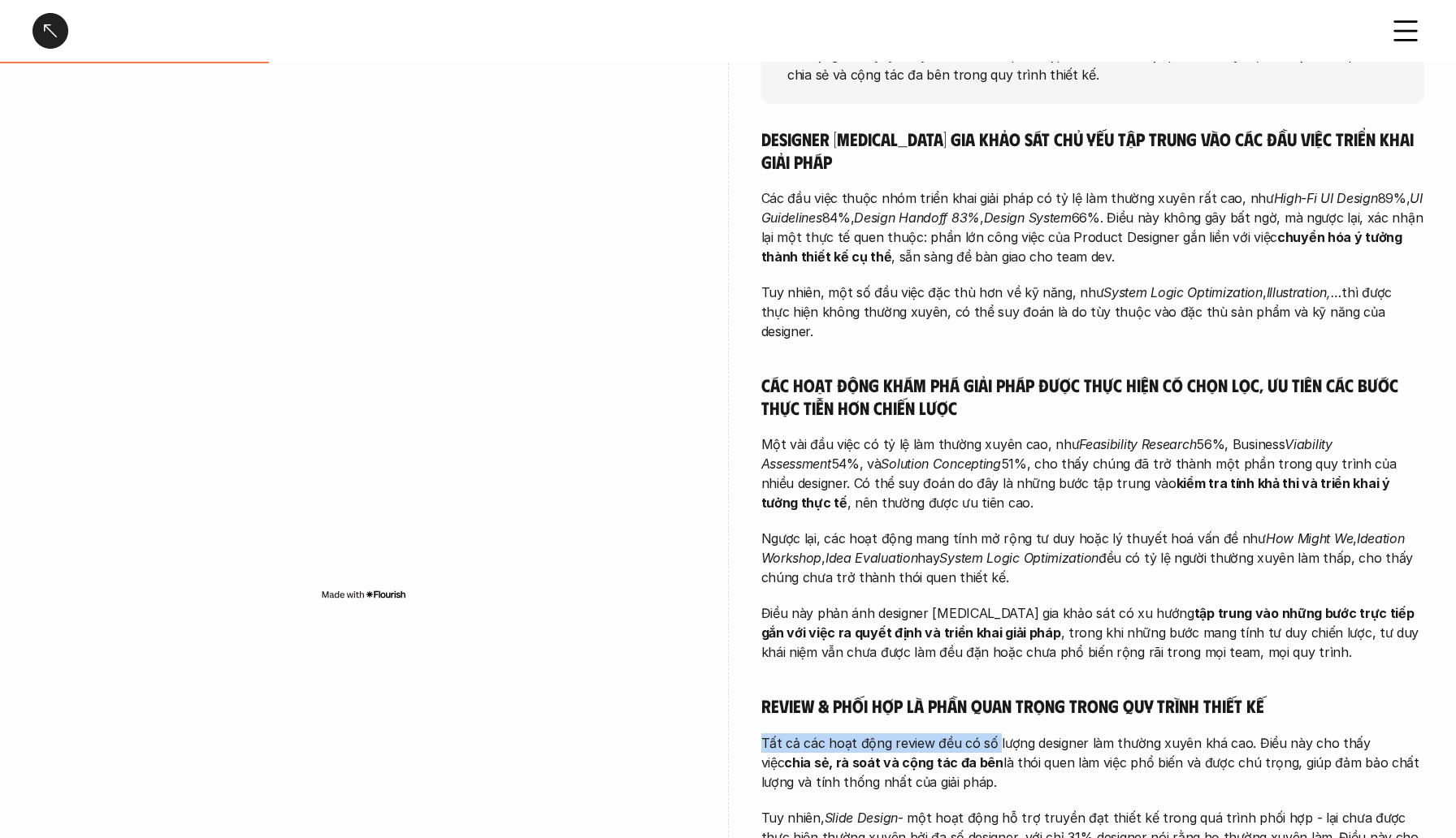
drag, startPoint x: 880, startPoint y: 676, endPoint x: 992, endPoint y: 700, distance: 114.5
click at [992, 700] on div "Designer [MEDICAL_DATA] gia khảo sát chủ yếu tập trung vào các đầu việc triển k…" at bounding box center [1093, 507] width 663 height 758
click at [977, 621] on div "Designer [MEDICAL_DATA] gia khảo sát chủ yếu tập trung vào các đầu việc triển k…" at bounding box center [1093, 507] width 663 height 758
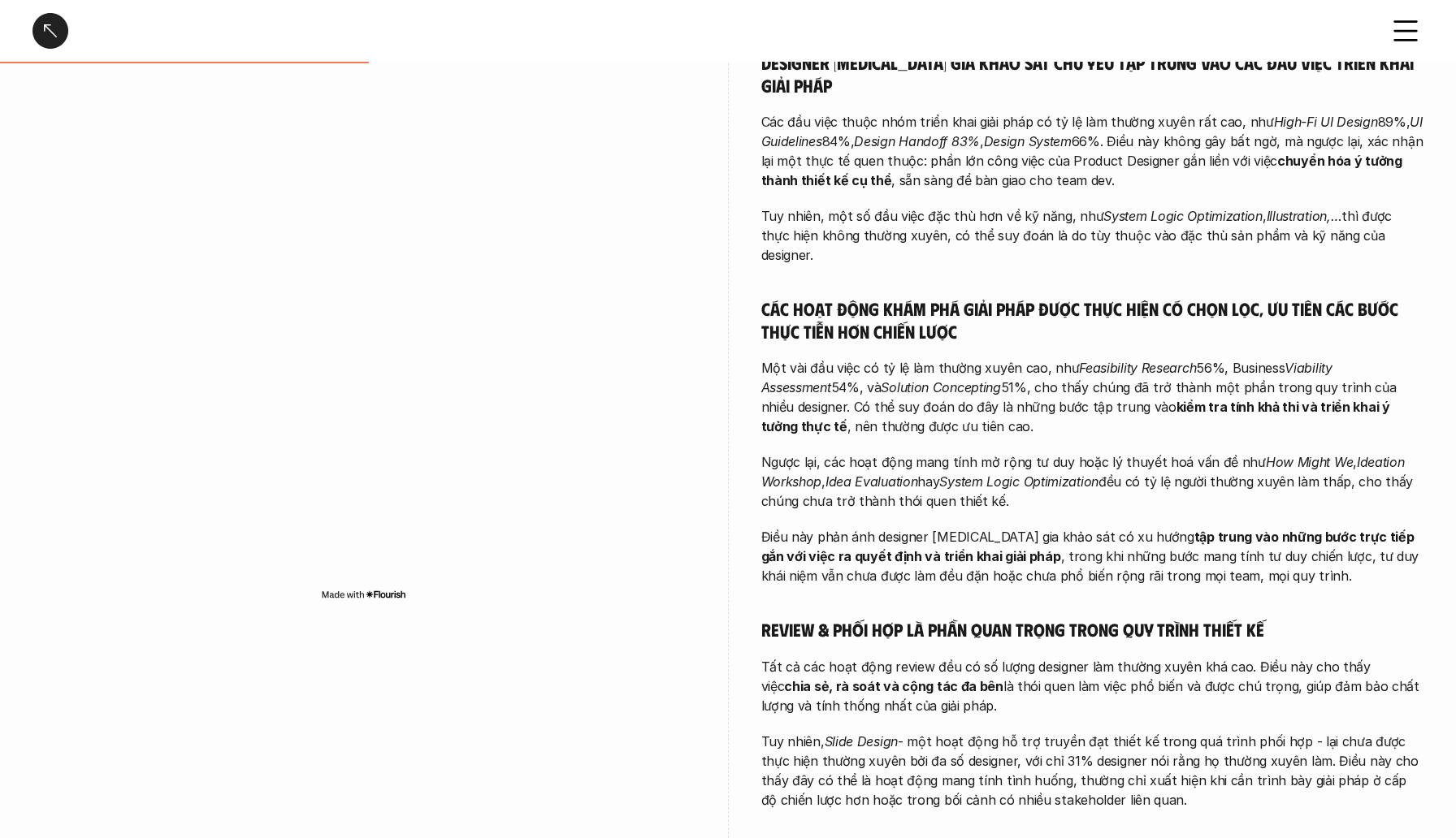
scroll to position [451, 0]
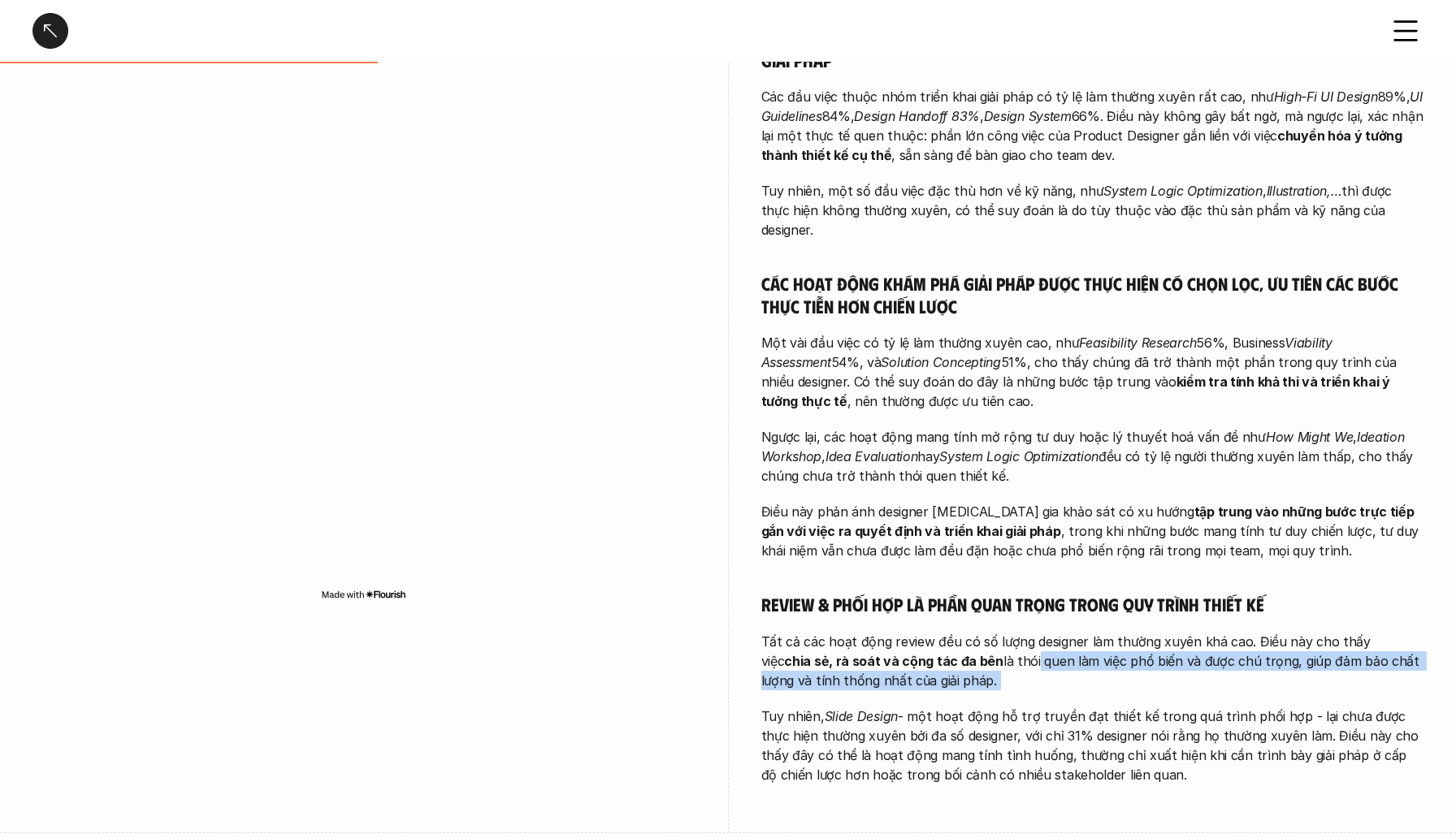
drag, startPoint x: 977, startPoint y: 621, endPoint x: 1455, endPoint y: 662, distance: 479.8
click at [1455, 662] on div "overview Các Product Designer [MEDICAL_DATA] gia khảo sát chủ yếu tập trung vào…" at bounding box center [728, 301] width 1456 height 1063
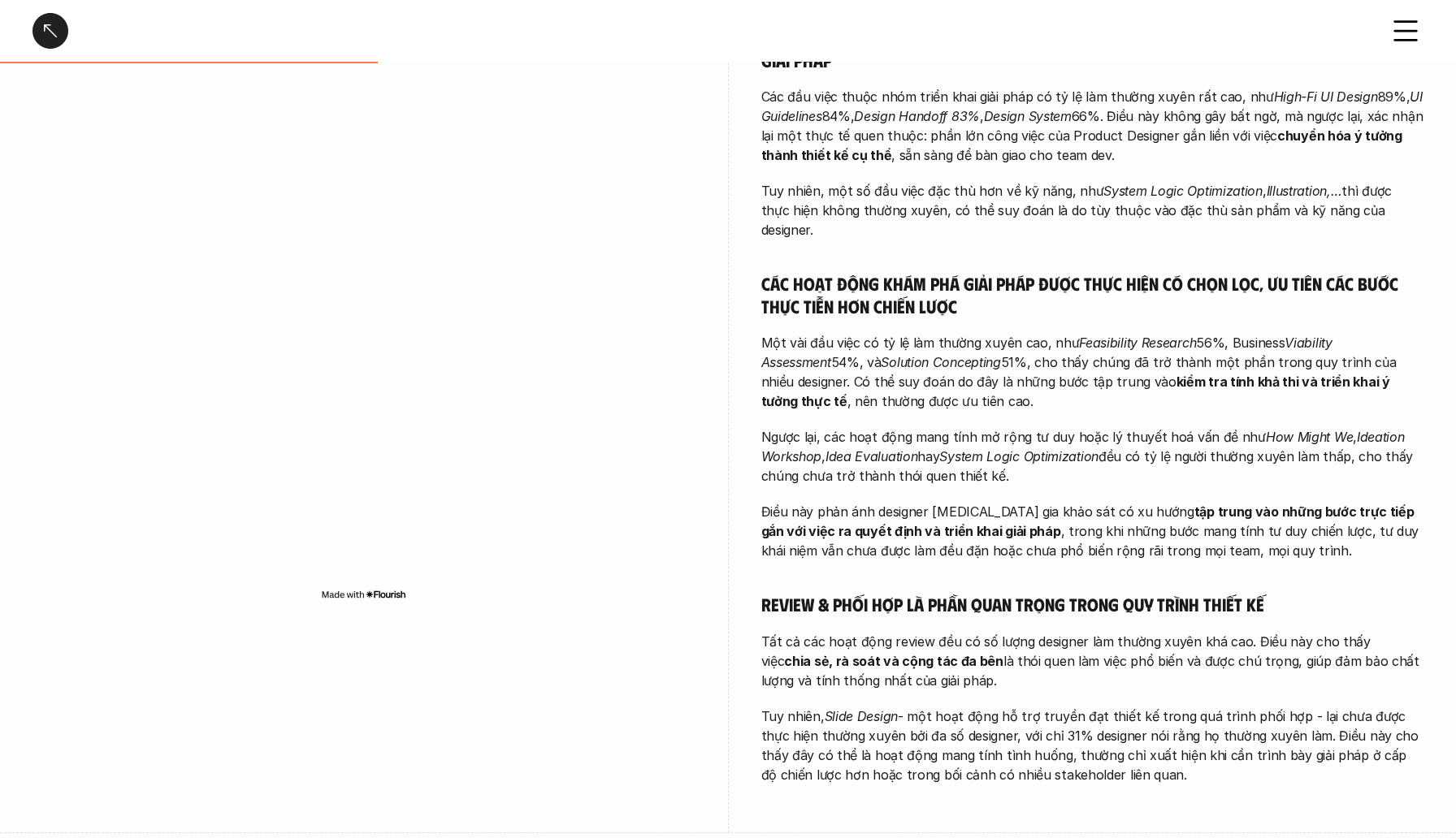
click at [1299, 502] on p "Điều này phản ánh designer [MEDICAL_DATA] gia khảo sát có xu hướng tập trung và…" at bounding box center [1093, 531] width 663 height 58
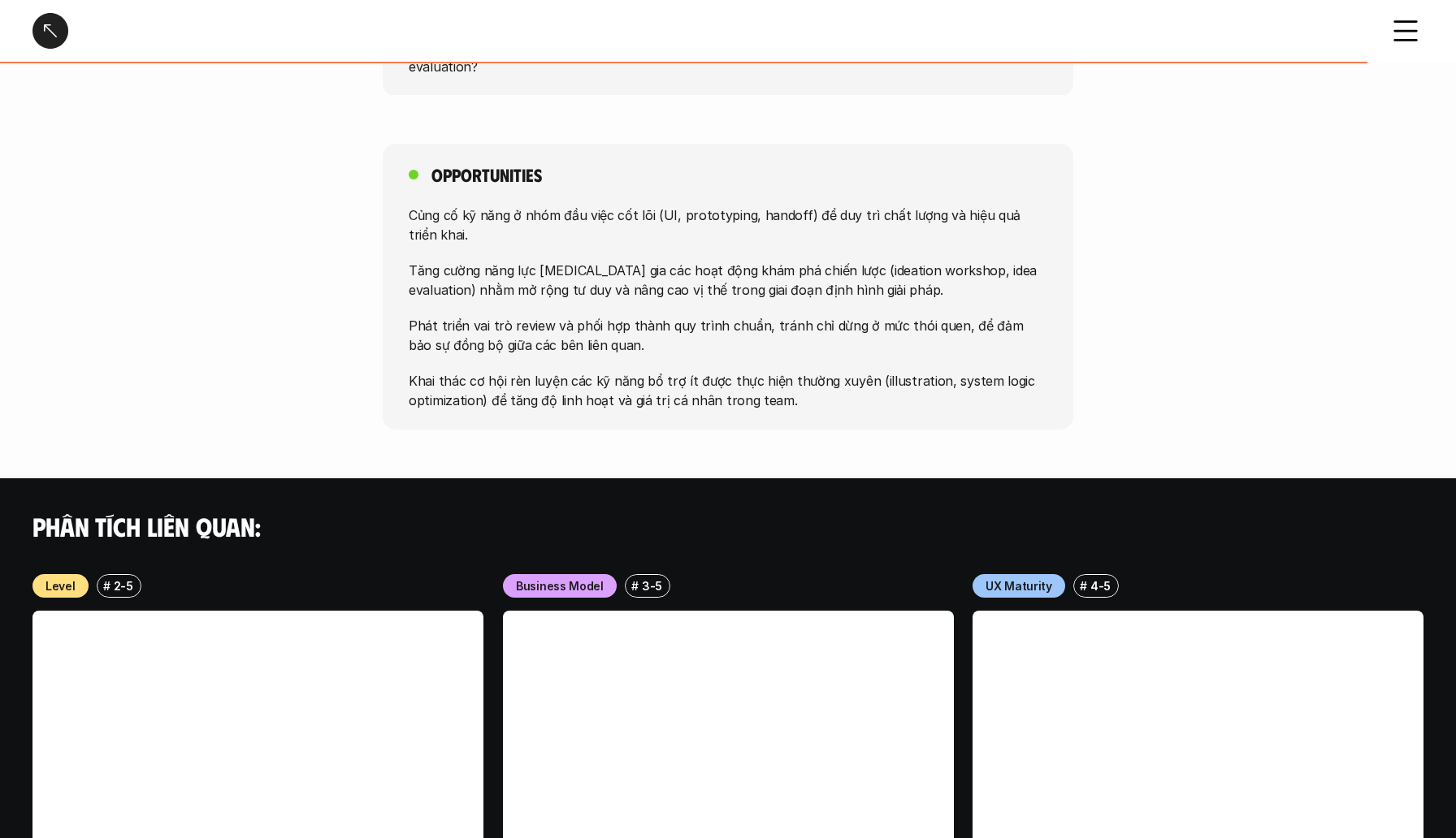
scroll to position [1375, 0]
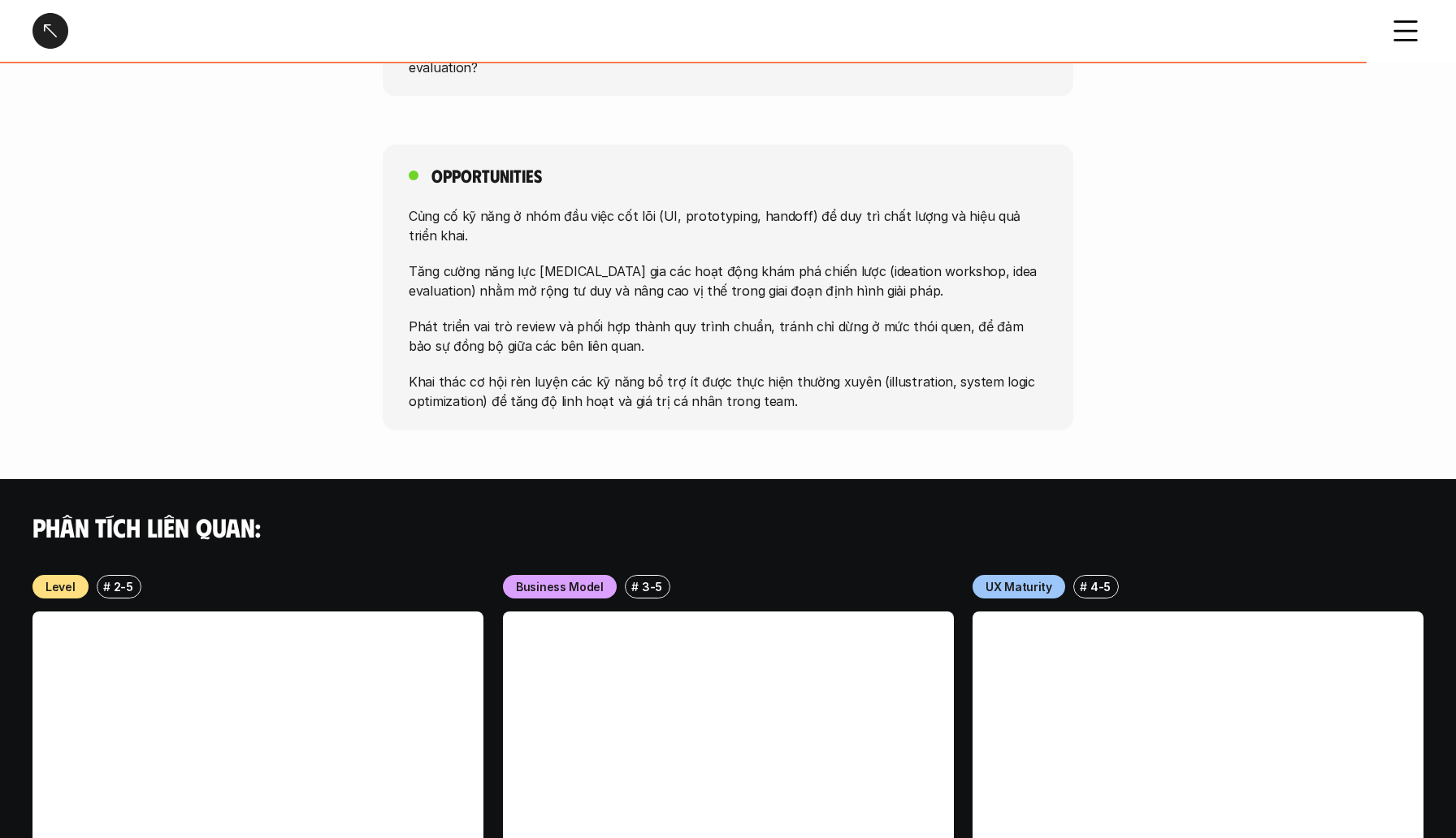
click at [48, 38] on div at bounding box center [51, 31] width 36 height 36
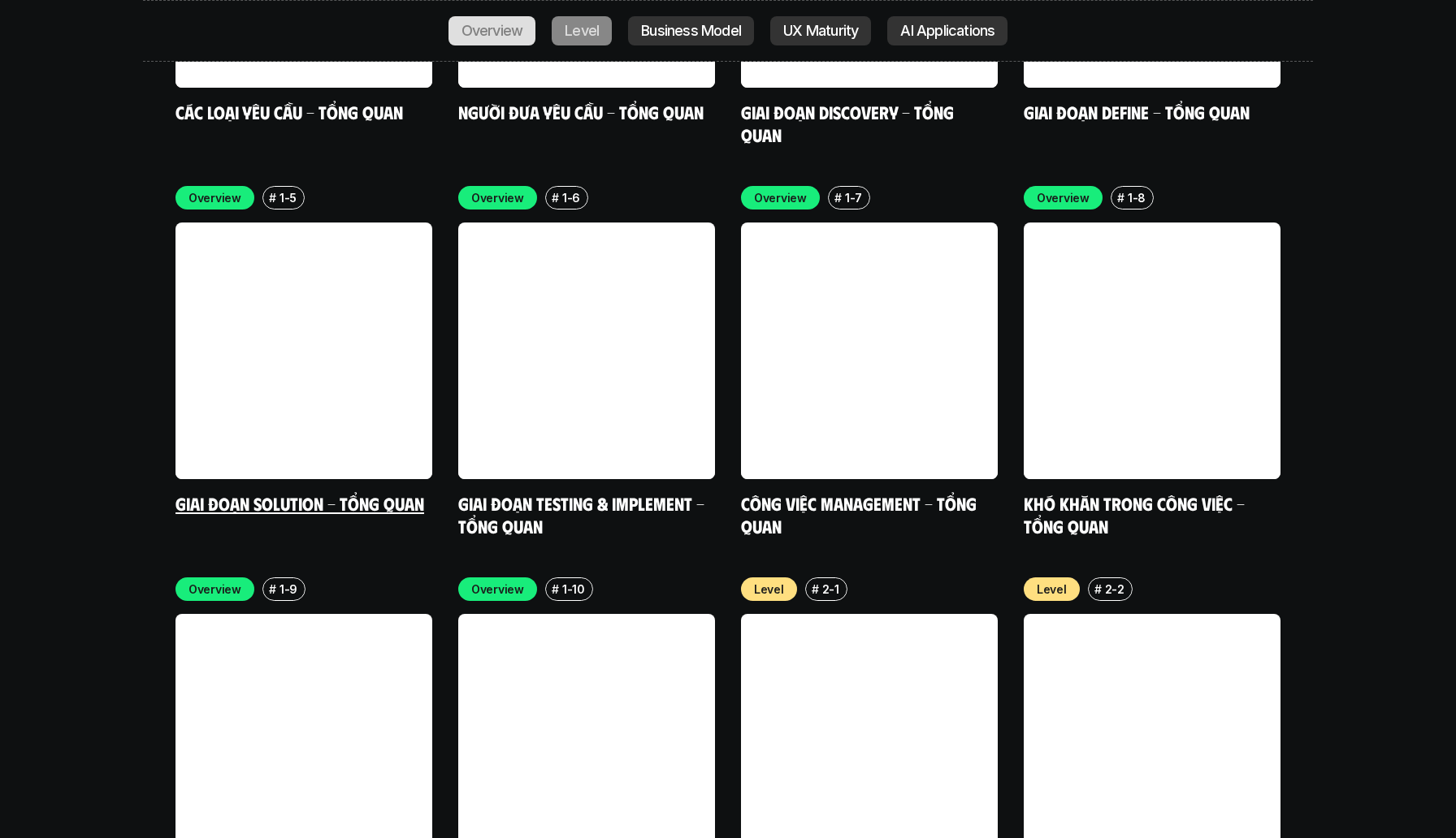
scroll to position [5224, 0]
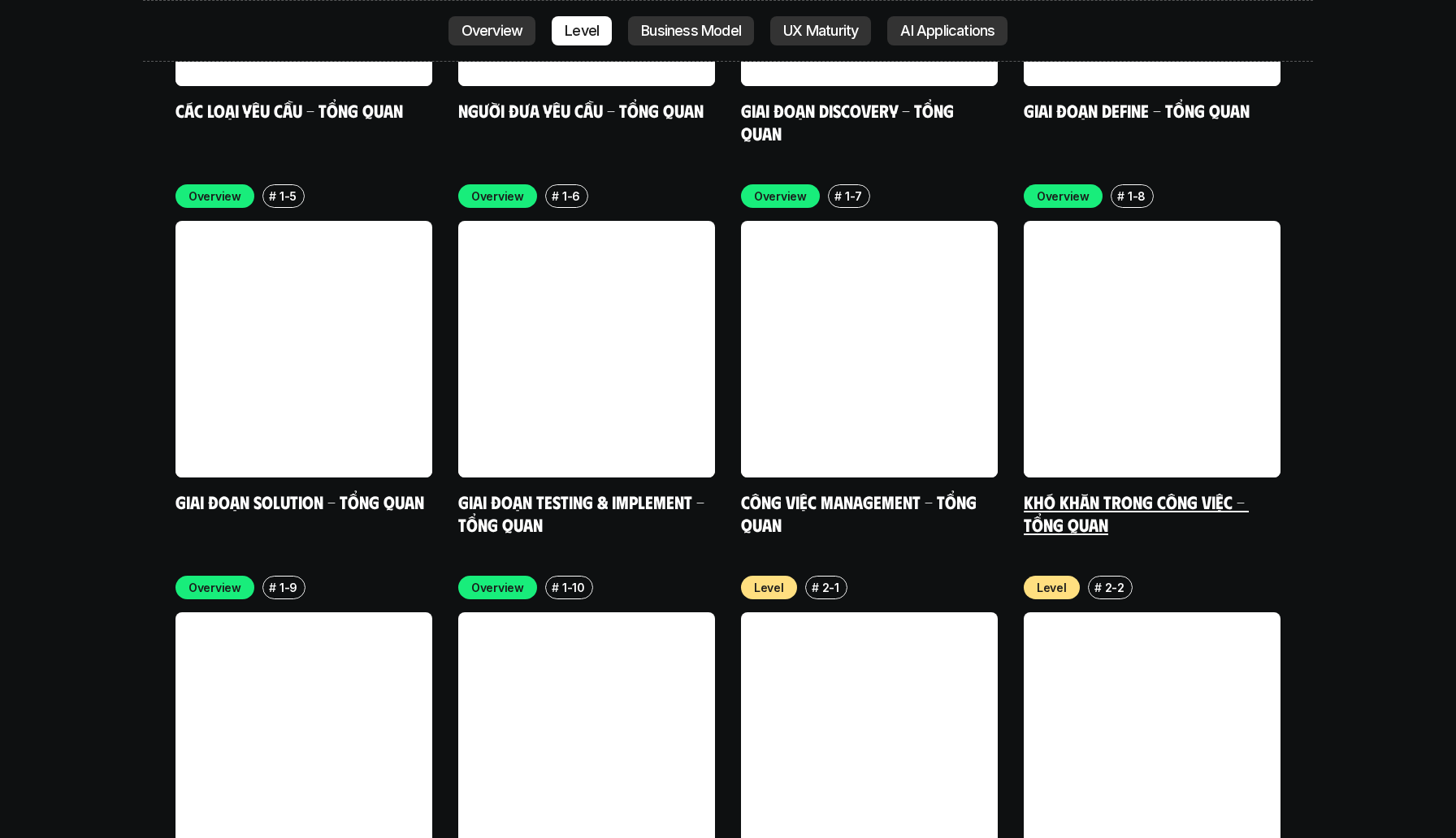
click at [1130, 222] on link at bounding box center [1152, 349] width 257 height 257
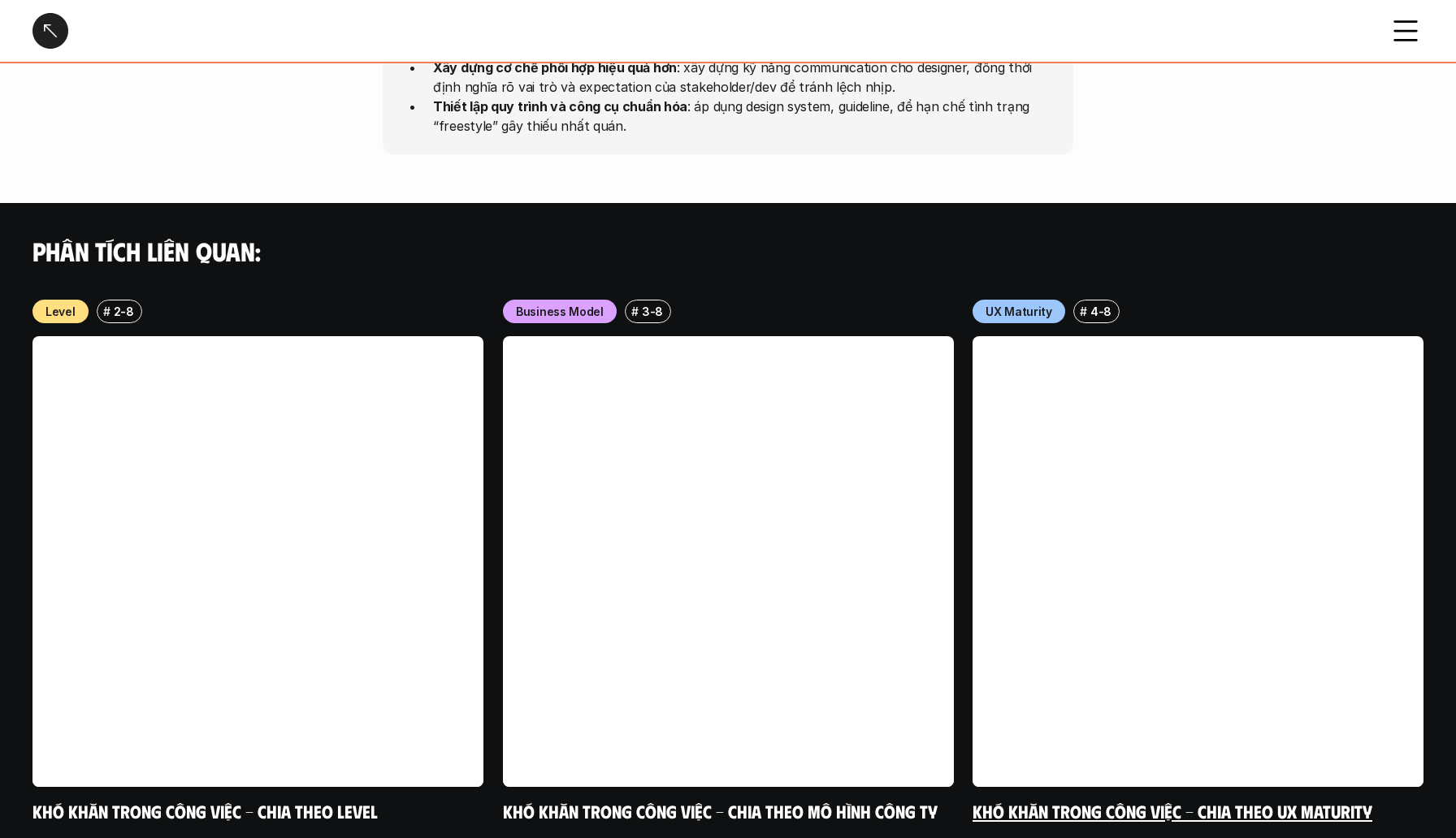
scroll to position [1585, 0]
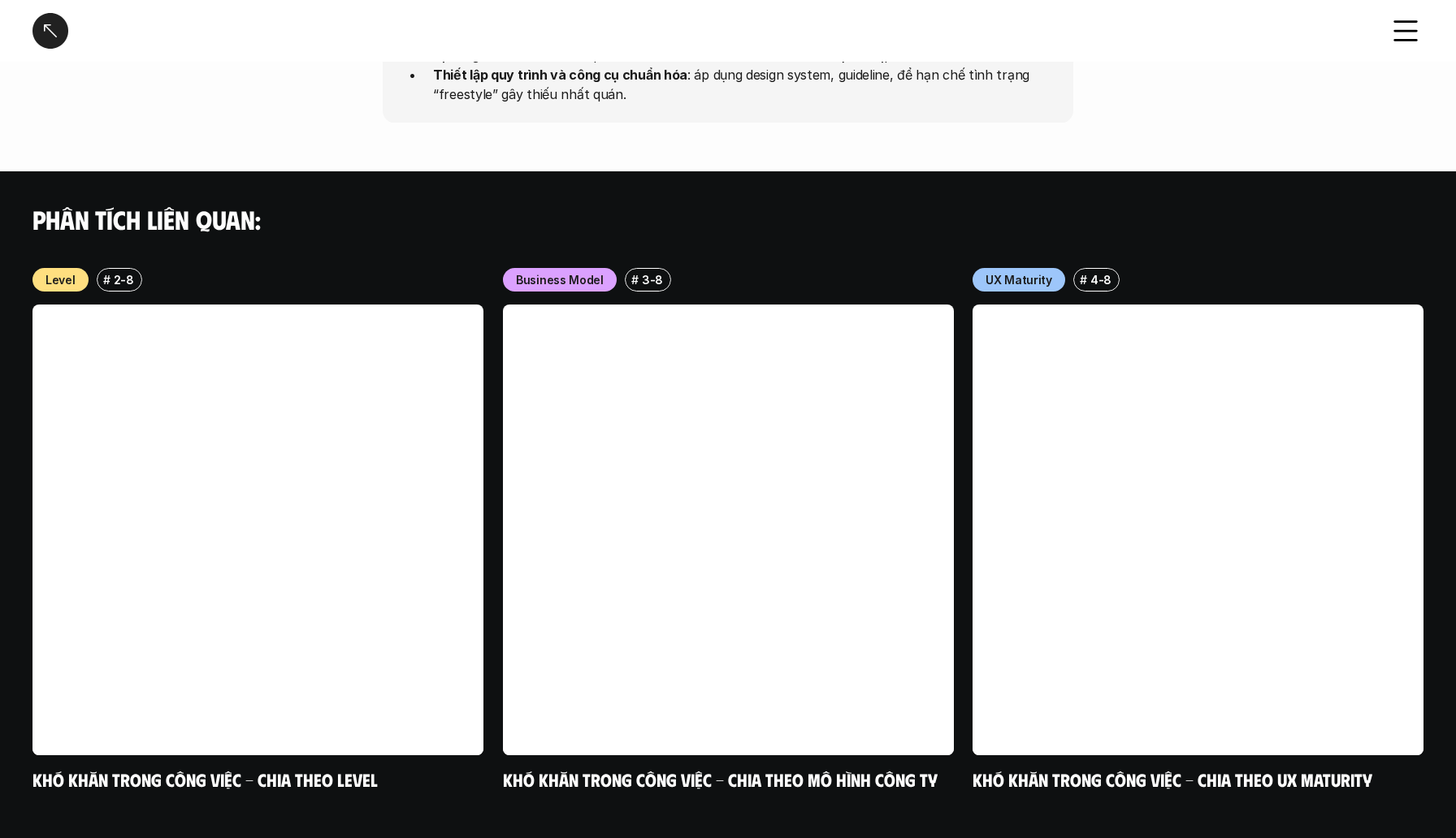
click at [53, 29] on div at bounding box center [51, 31] width 36 height 36
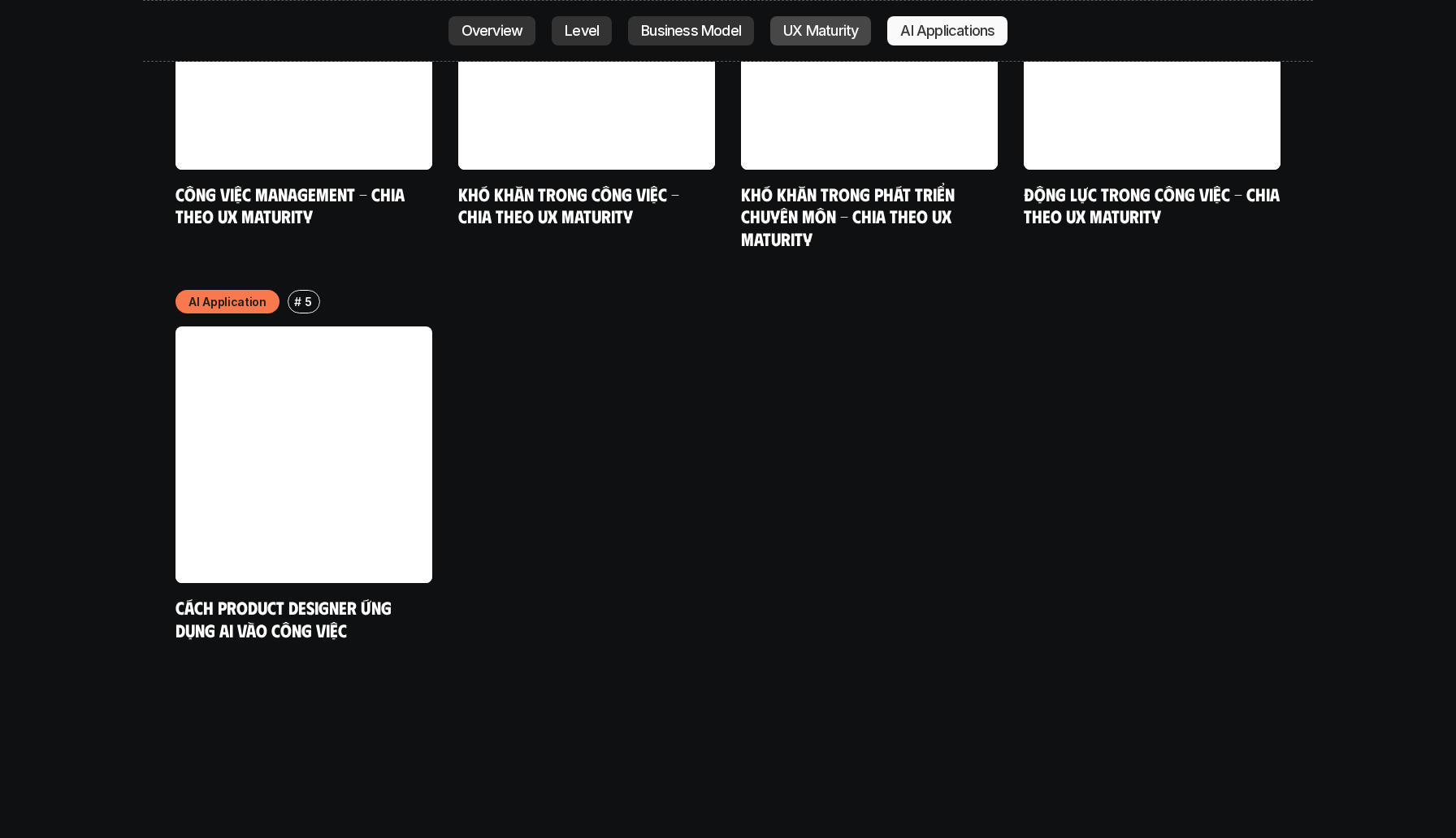
scroll to position [8790, 0]
